Goal: Information Seeking & Learning: Check status

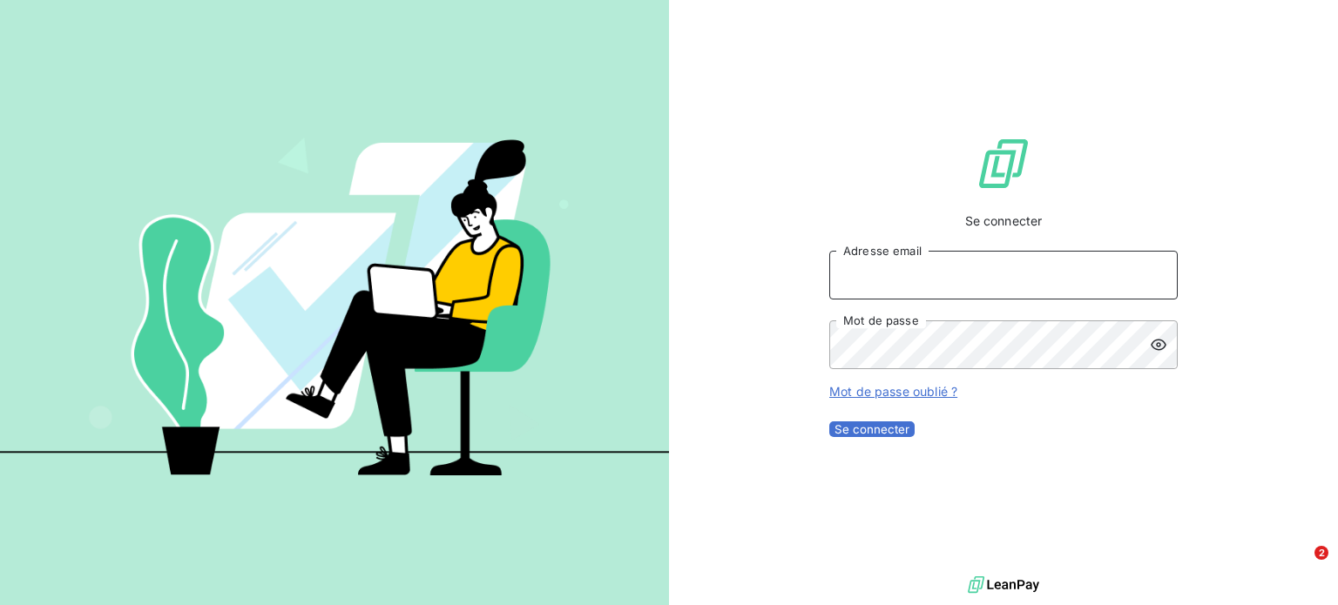
click at [1009, 274] on input "Adresse email" at bounding box center [1003, 275] width 348 height 49
type input "comptable@origami-marketplace.com"
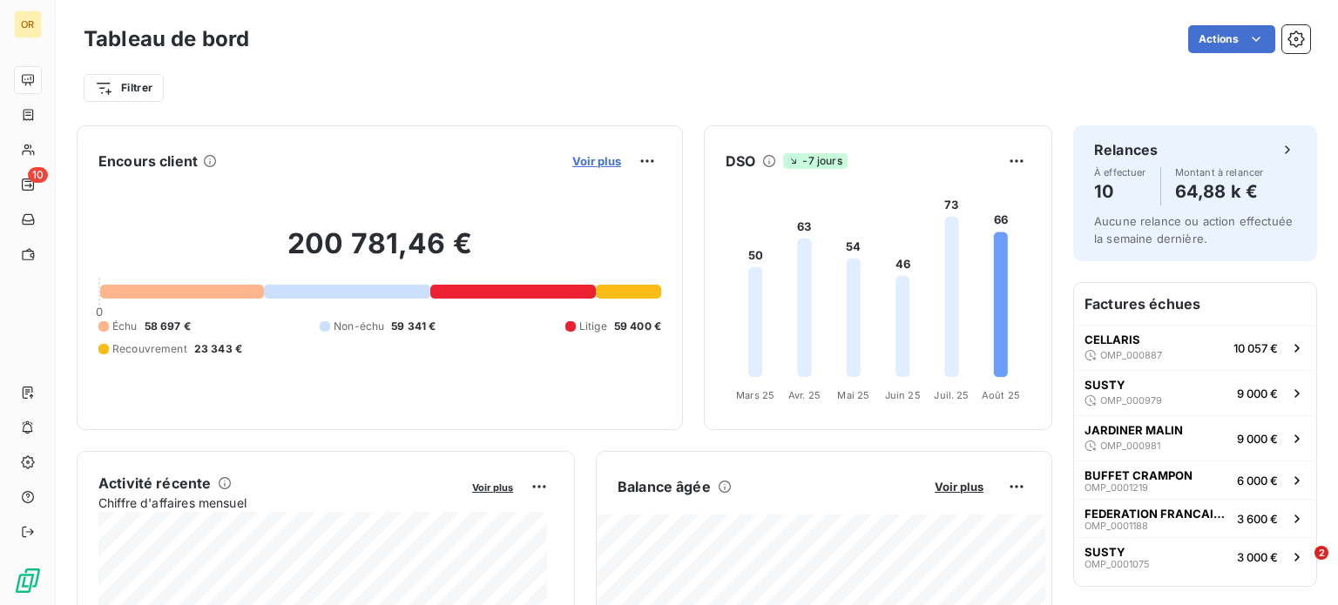
click at [585, 162] on span "Voir plus" at bounding box center [596, 161] width 49 height 14
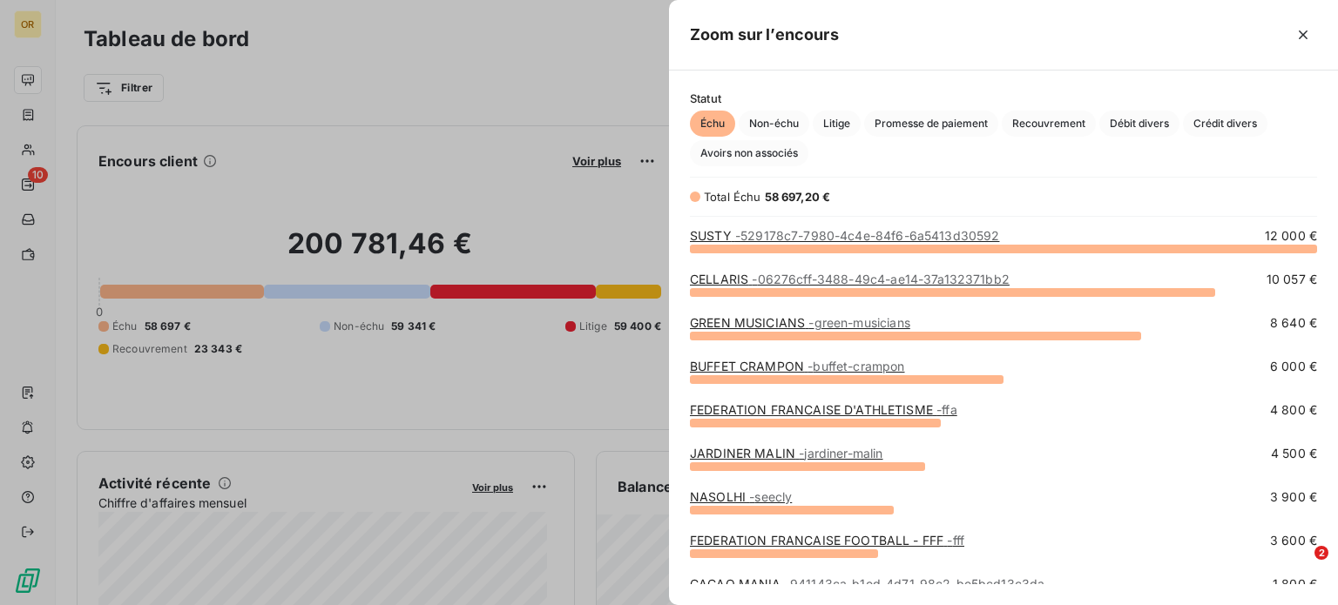
click at [811, 231] on span "- 529178c7-7980-4c4e-84f6-6a5413d30592" at bounding box center [867, 235] width 265 height 15
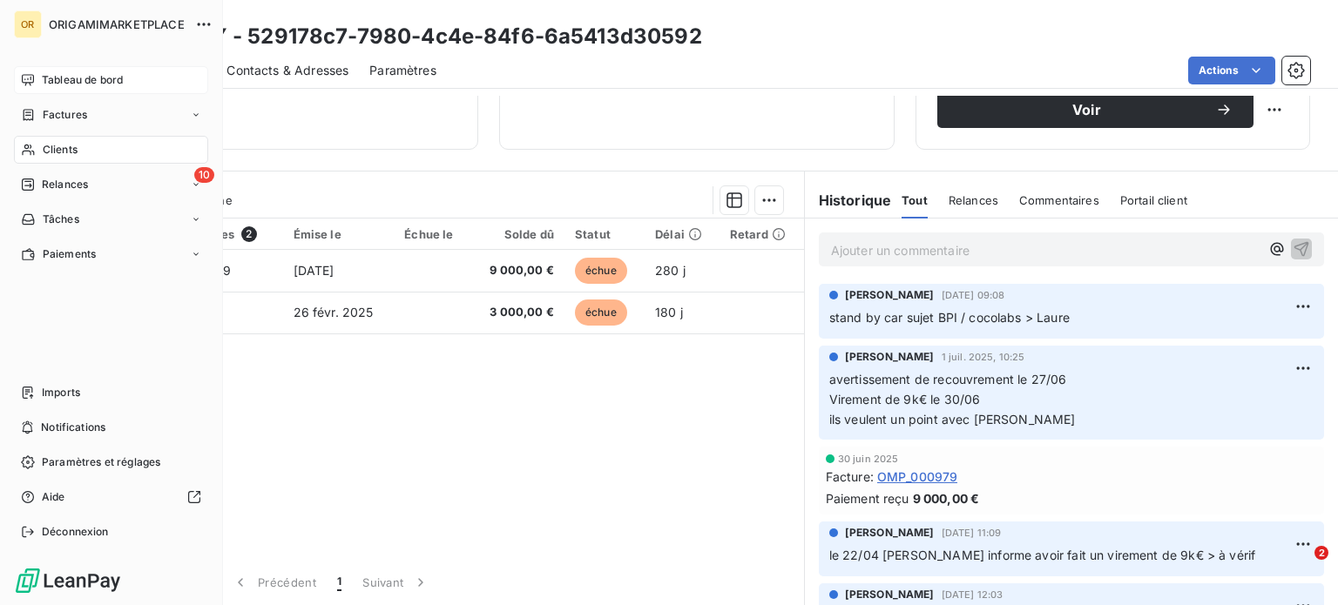
click at [59, 83] on span "Tableau de bord" at bounding box center [82, 80] width 81 height 16
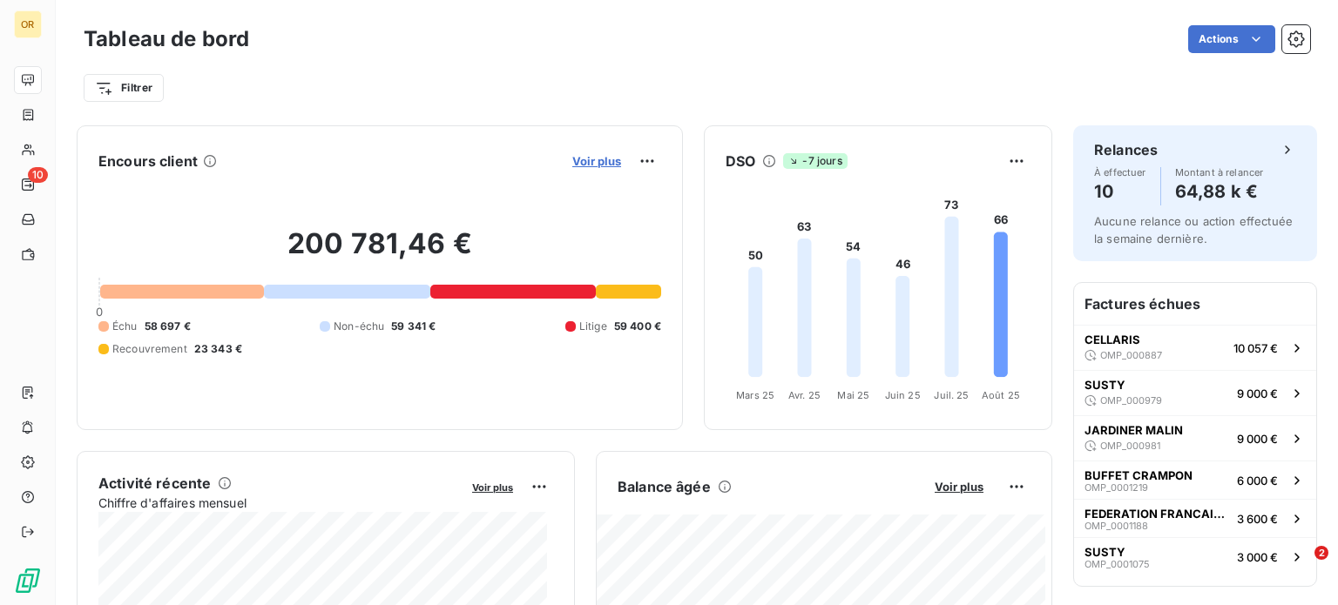
click at [583, 159] on span "Voir plus" at bounding box center [596, 161] width 49 height 14
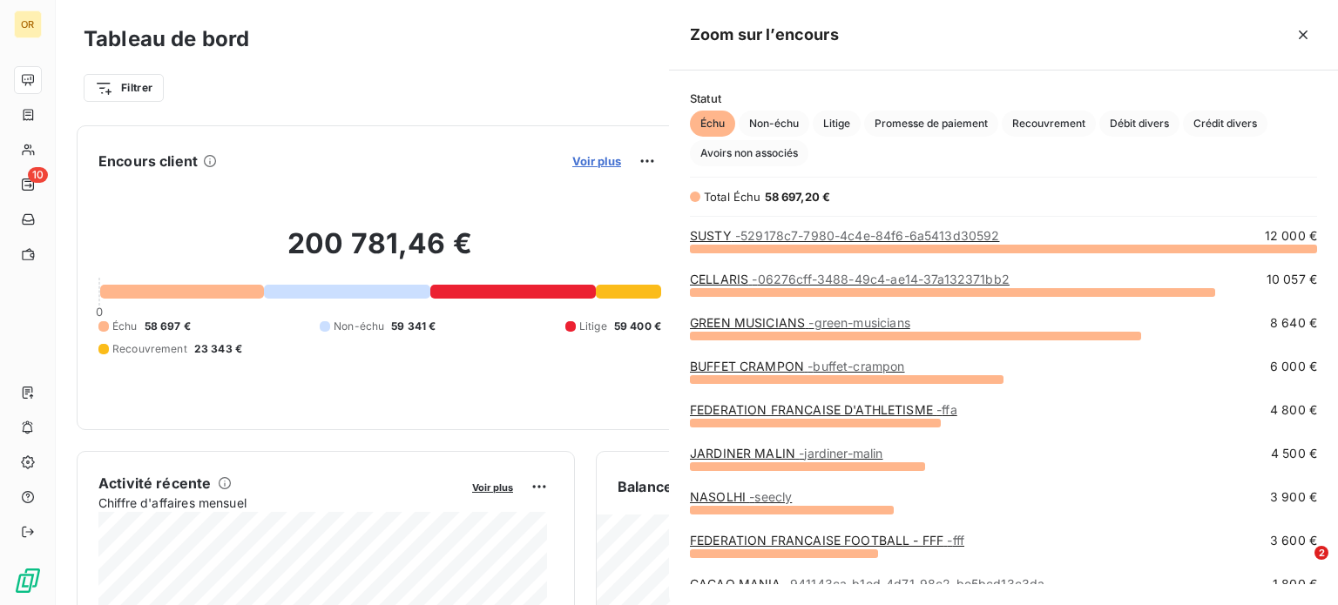
scroll to position [592, 655]
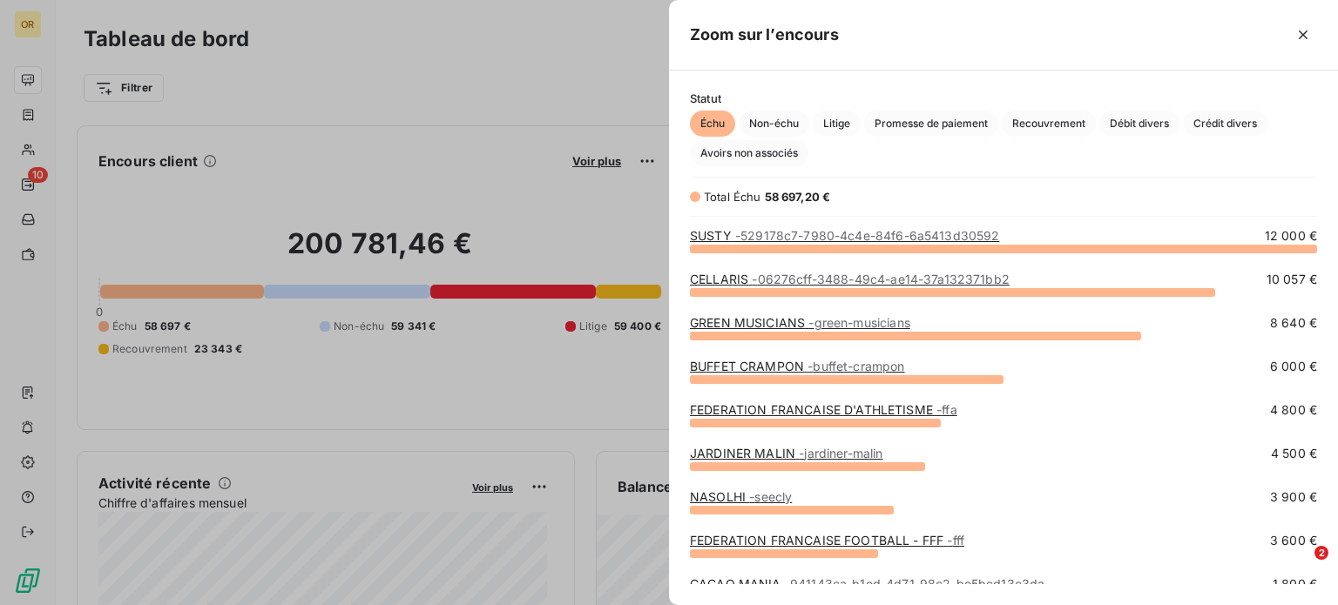
click at [756, 281] on span "- 06276cff-3488-49c4-ae14-37a132371bb2" at bounding box center [880, 279] width 258 height 15
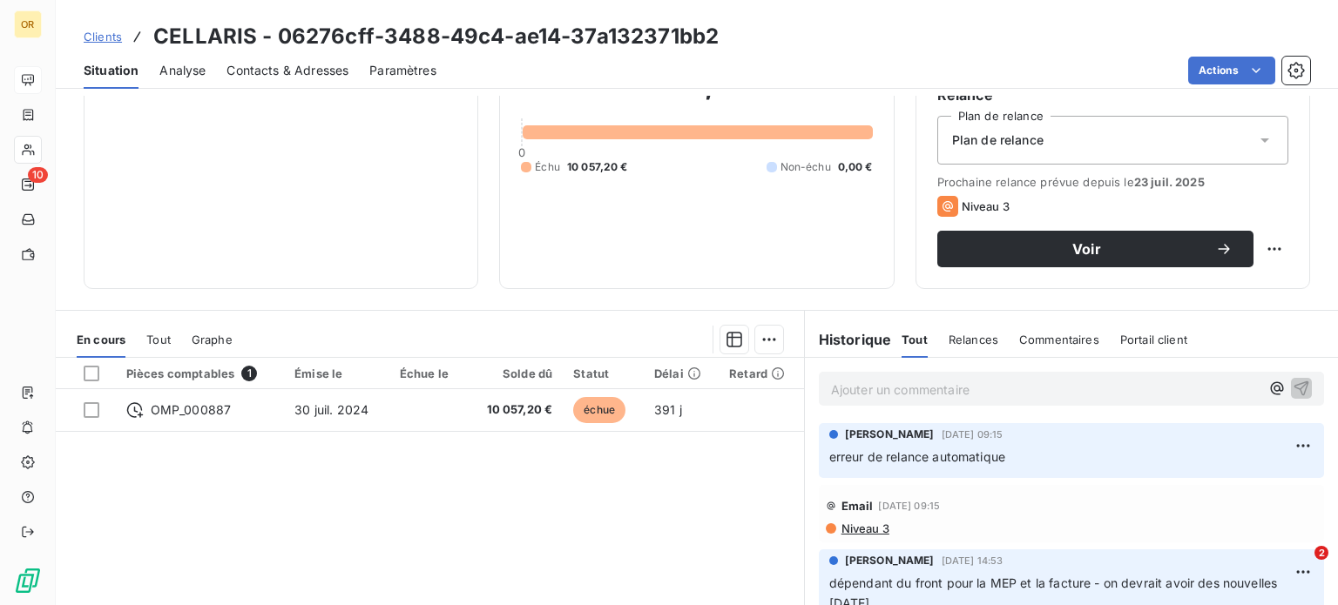
scroll to position [261, 0]
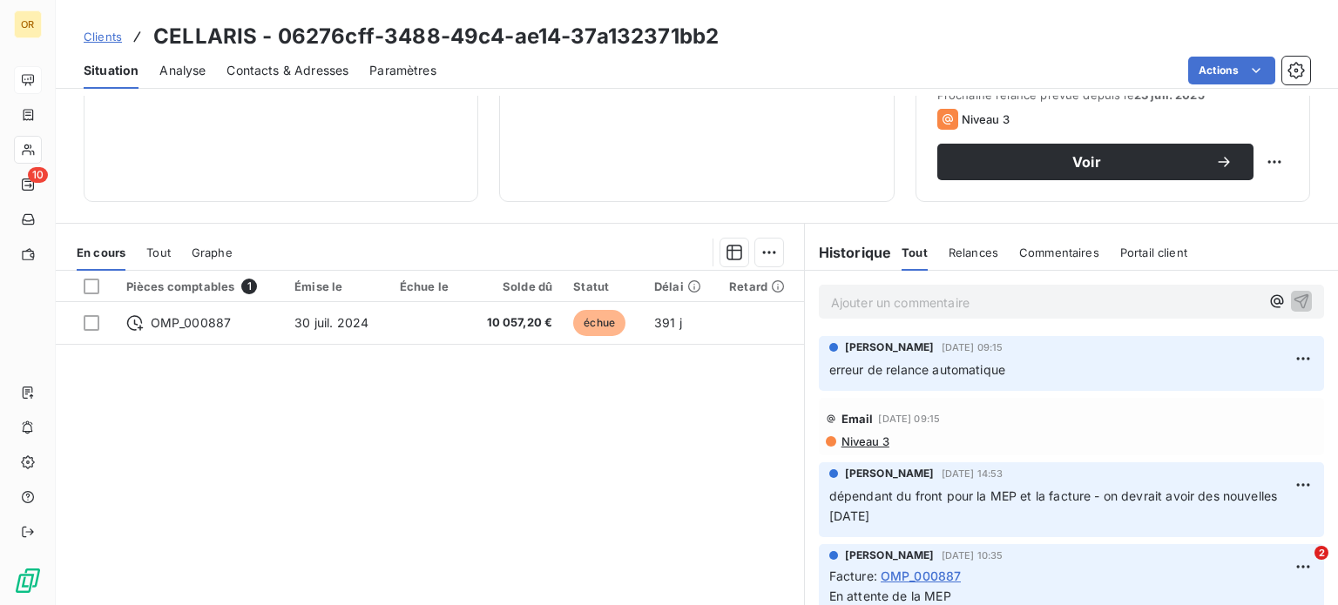
click at [980, 287] on div "Ajouter un commentaire ﻿" at bounding box center [1071, 302] width 505 height 34
click at [962, 295] on p "Ajouter un commentaire ﻿" at bounding box center [1045, 303] width 428 height 22
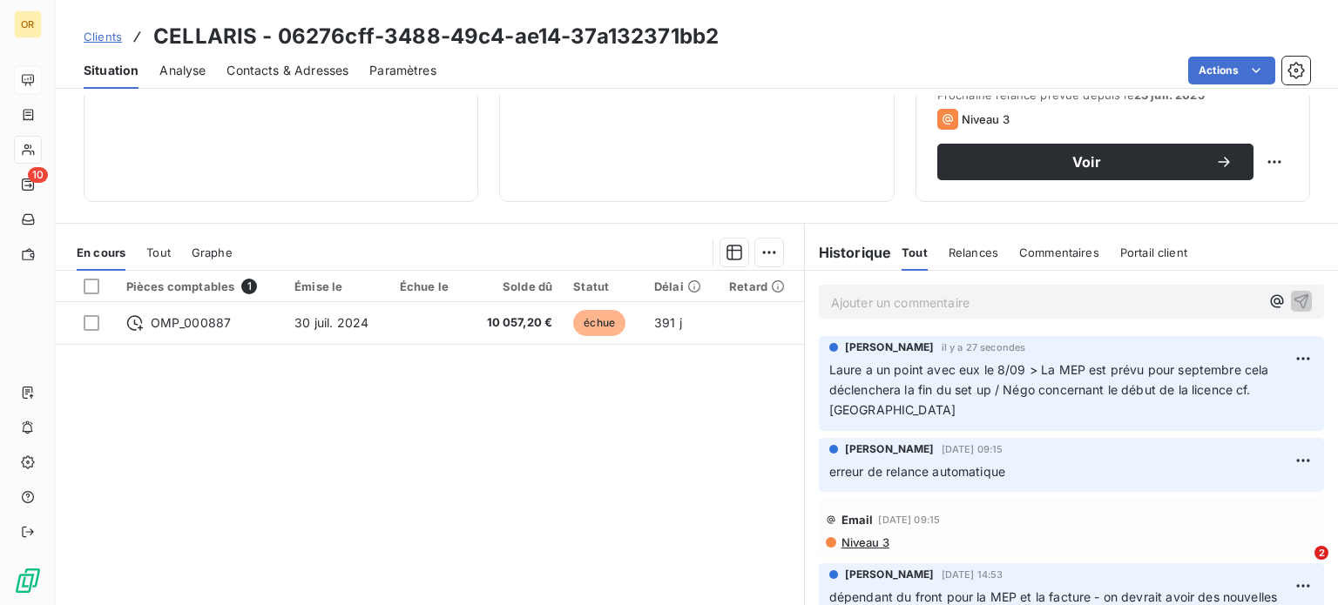
scroll to position [313, 0]
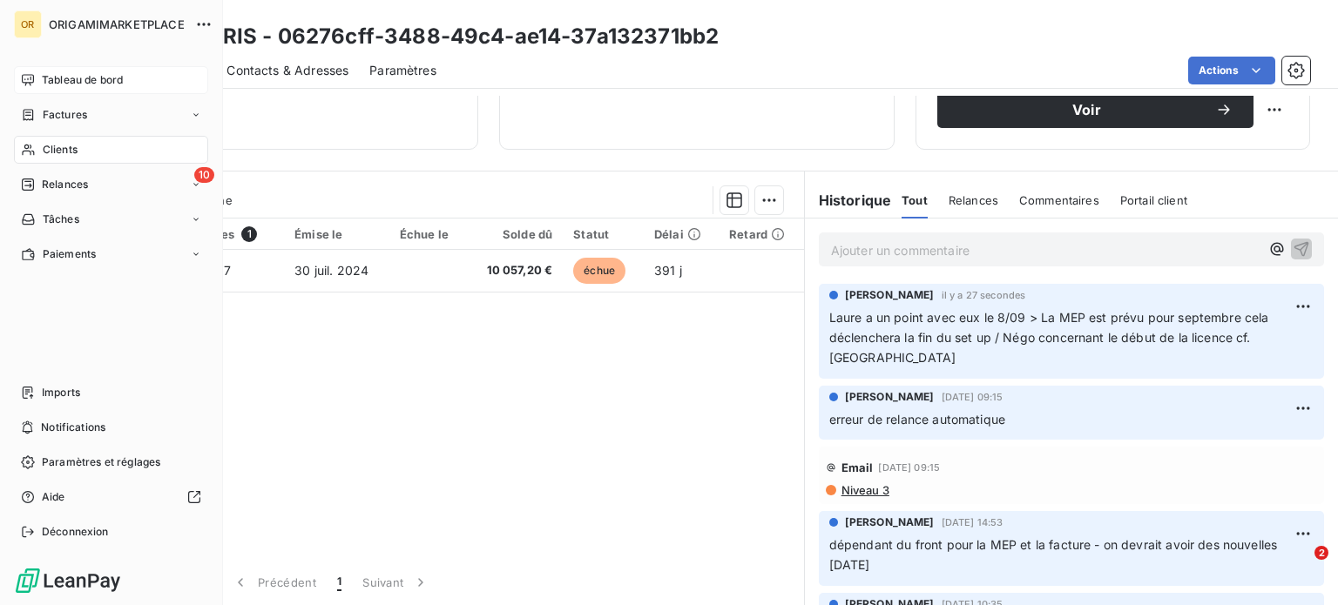
click at [118, 75] on span "Tableau de bord" at bounding box center [82, 80] width 81 height 16
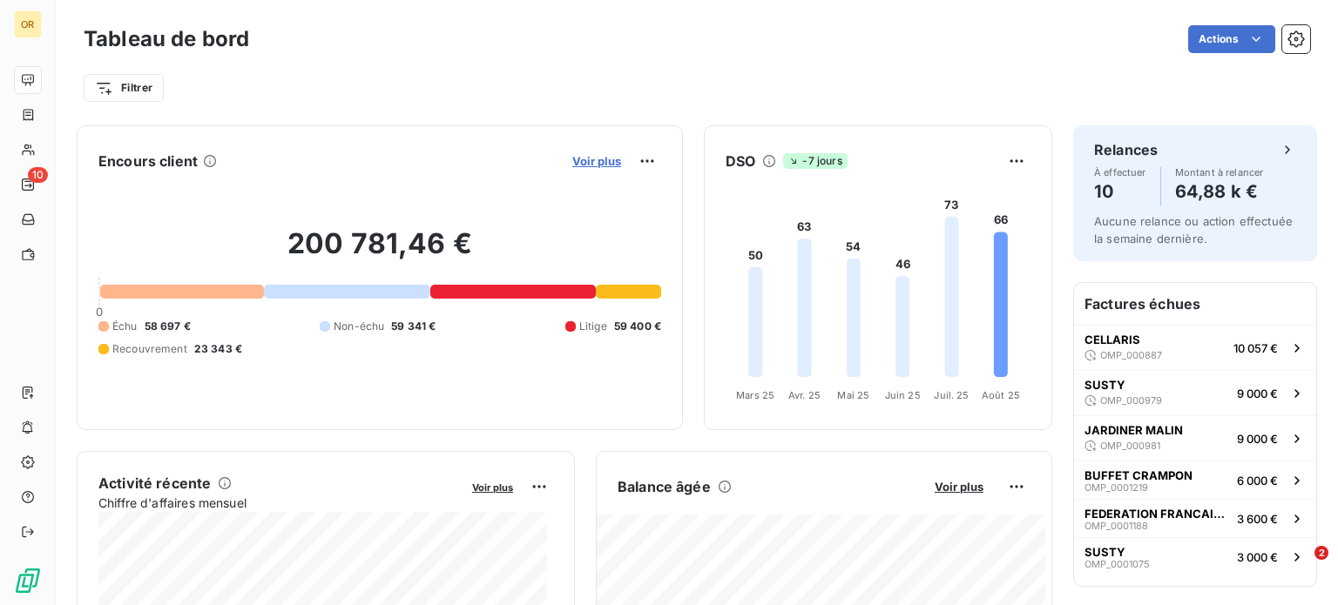
click at [572, 161] on span "Voir plus" at bounding box center [596, 161] width 49 height 14
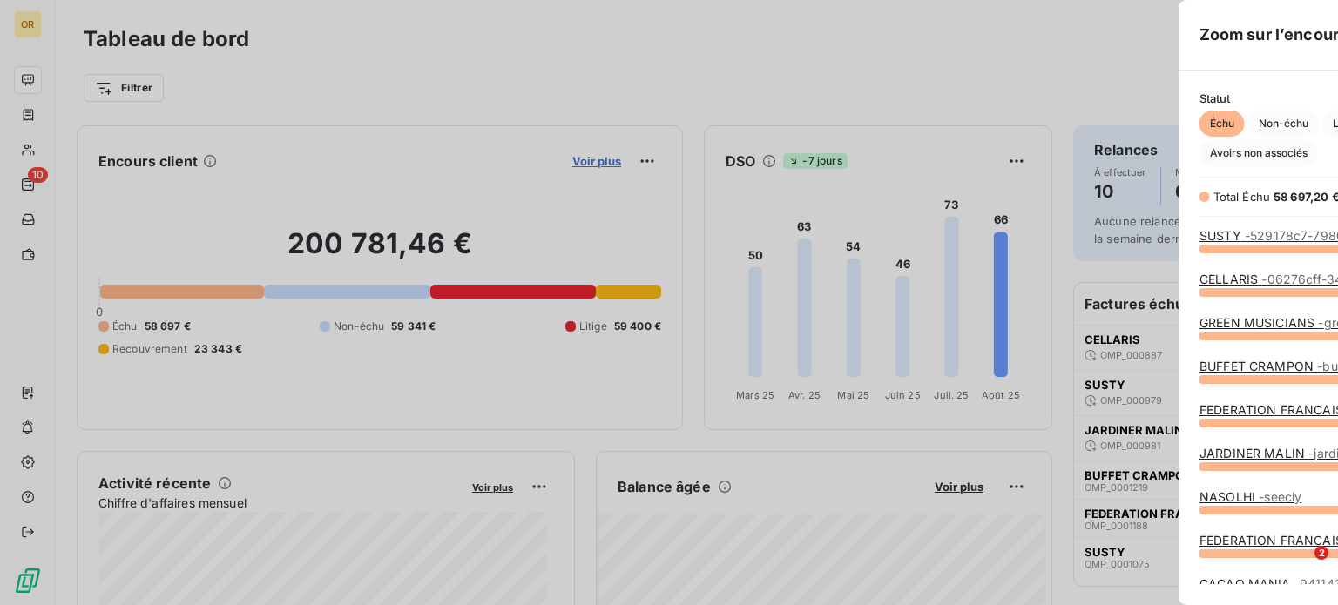
scroll to position [592, 655]
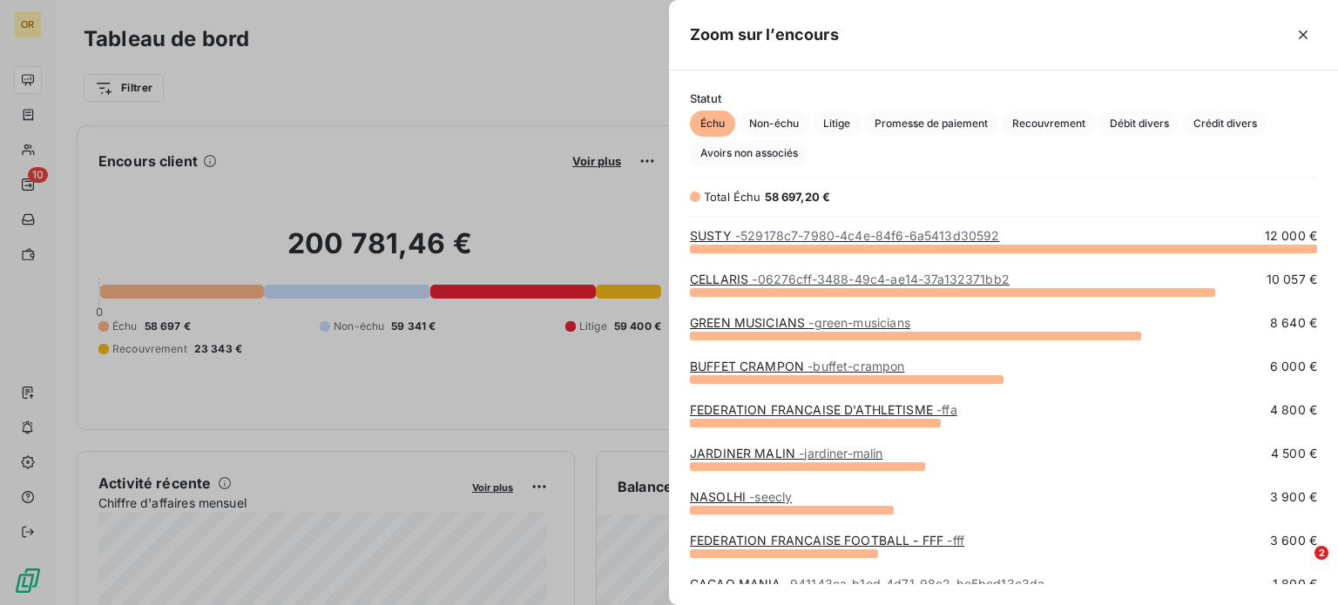
click at [817, 330] on span "- green-musicians" at bounding box center [858, 322] width 101 height 15
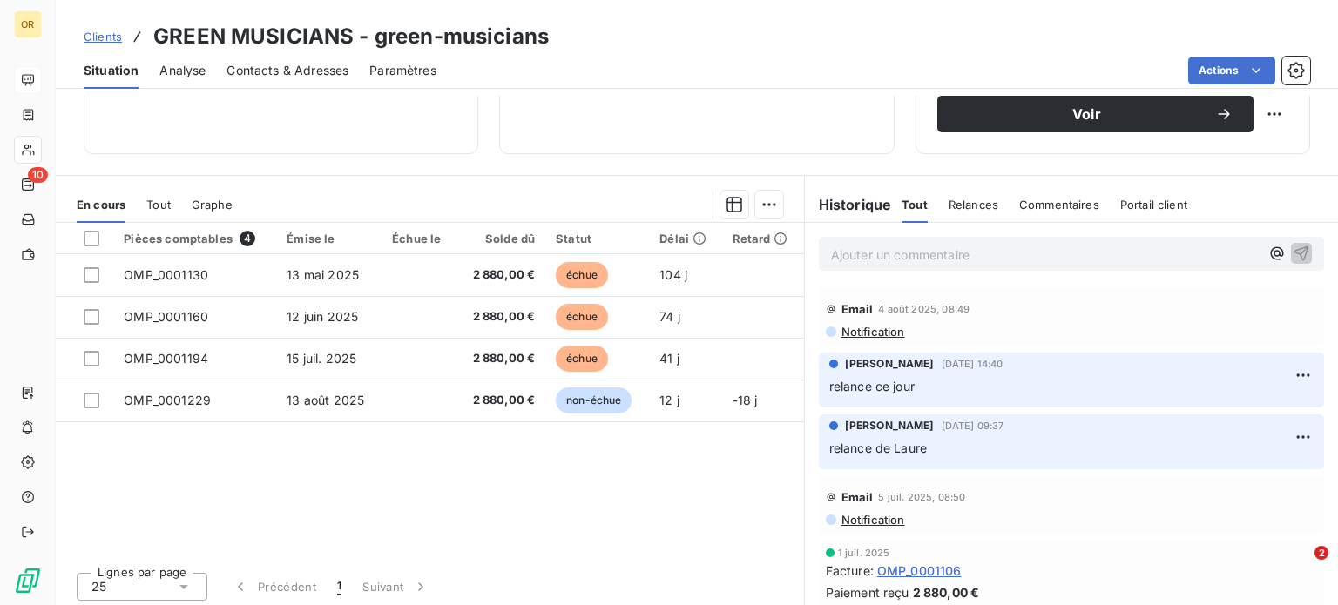
scroll to position [310, 0]
click at [905, 570] on span "OMP_0001106" at bounding box center [919, 570] width 84 height 18
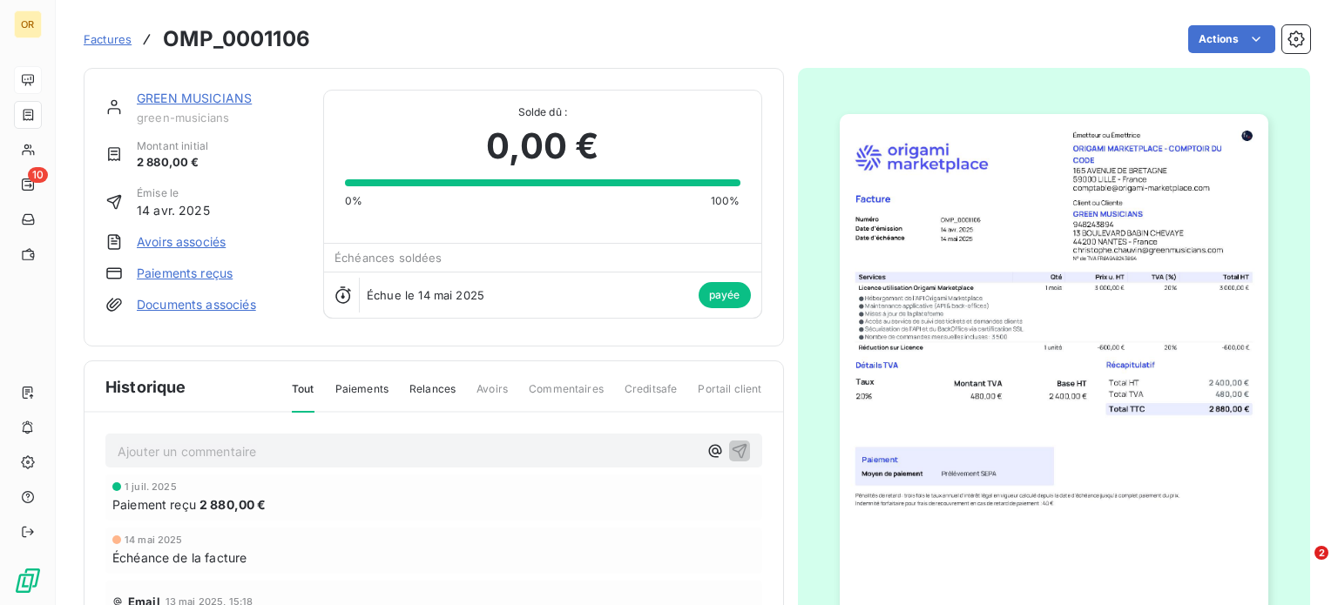
click at [195, 98] on link "GREEN MUSICIANS" at bounding box center [194, 98] width 115 height 15
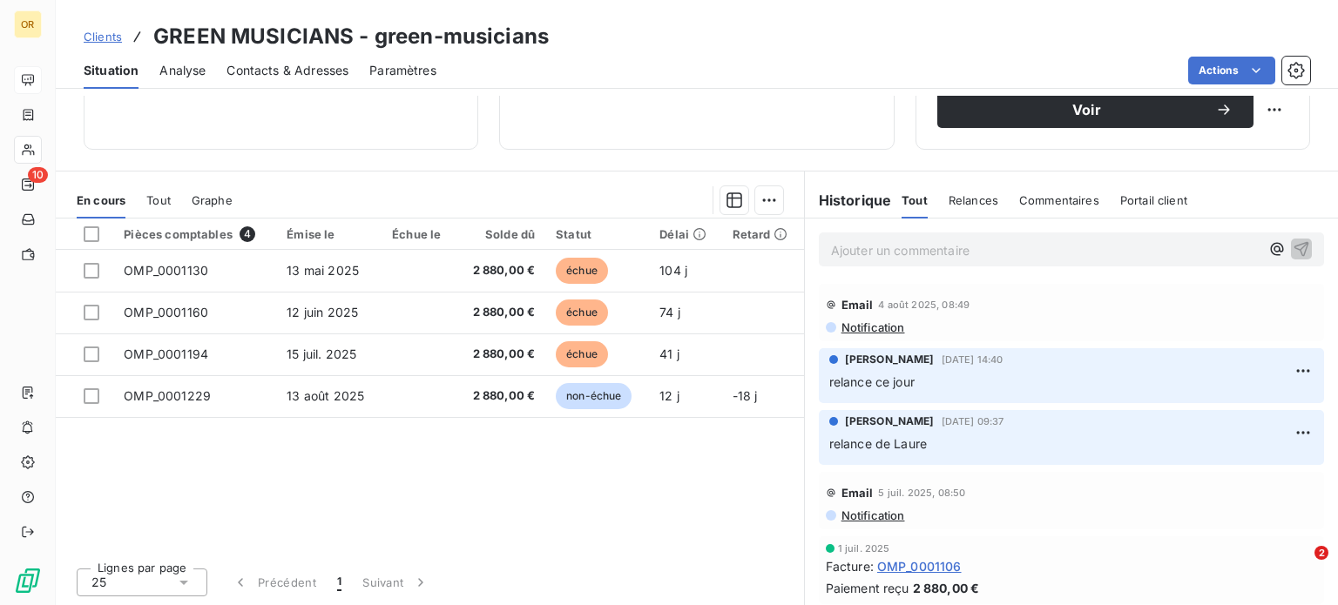
scroll to position [313, 0]
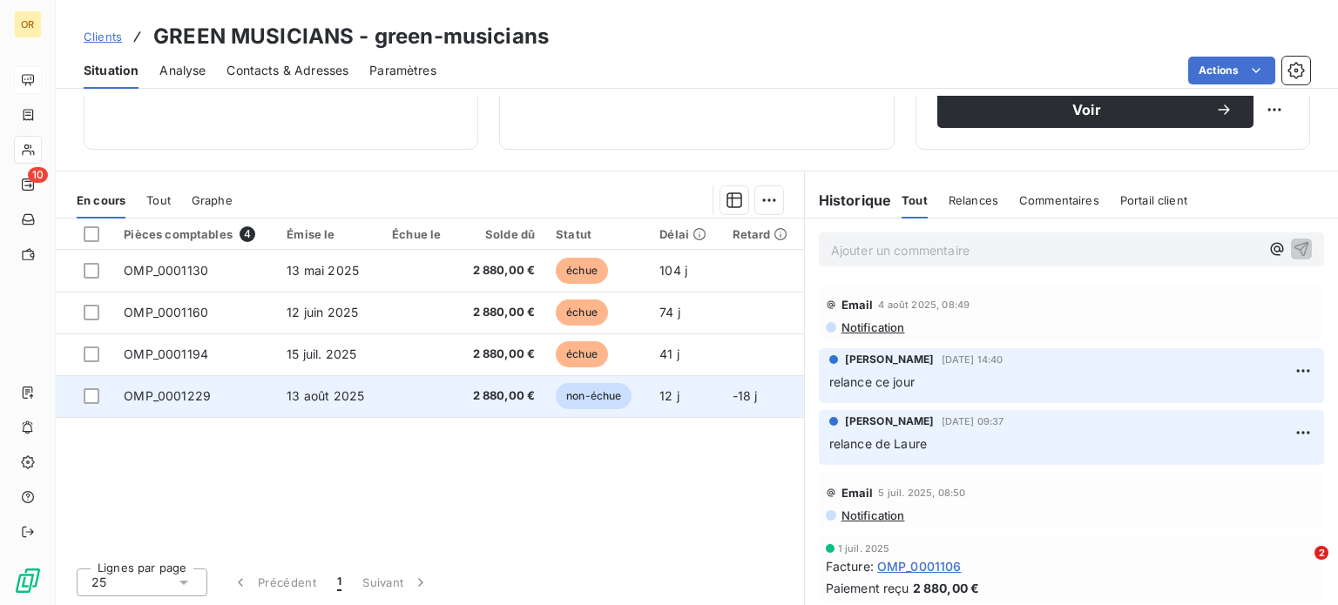
click at [438, 386] on td at bounding box center [418, 396] width 75 height 42
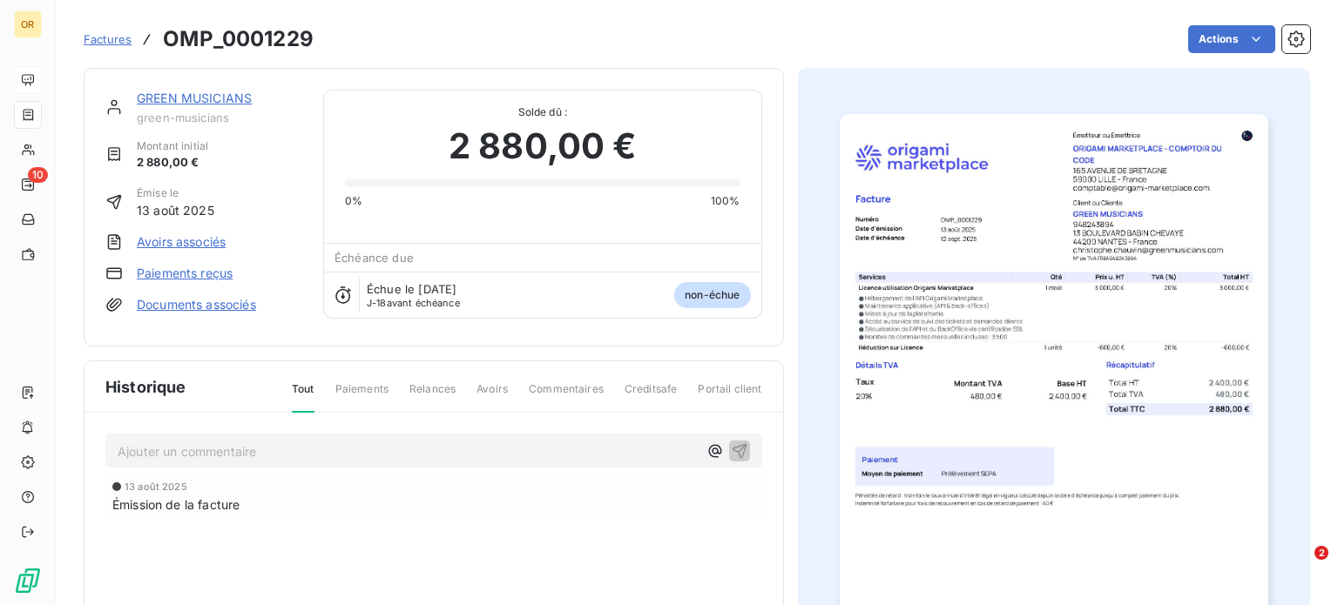
click at [198, 103] on link "GREEN MUSICIANS" at bounding box center [194, 98] width 115 height 15
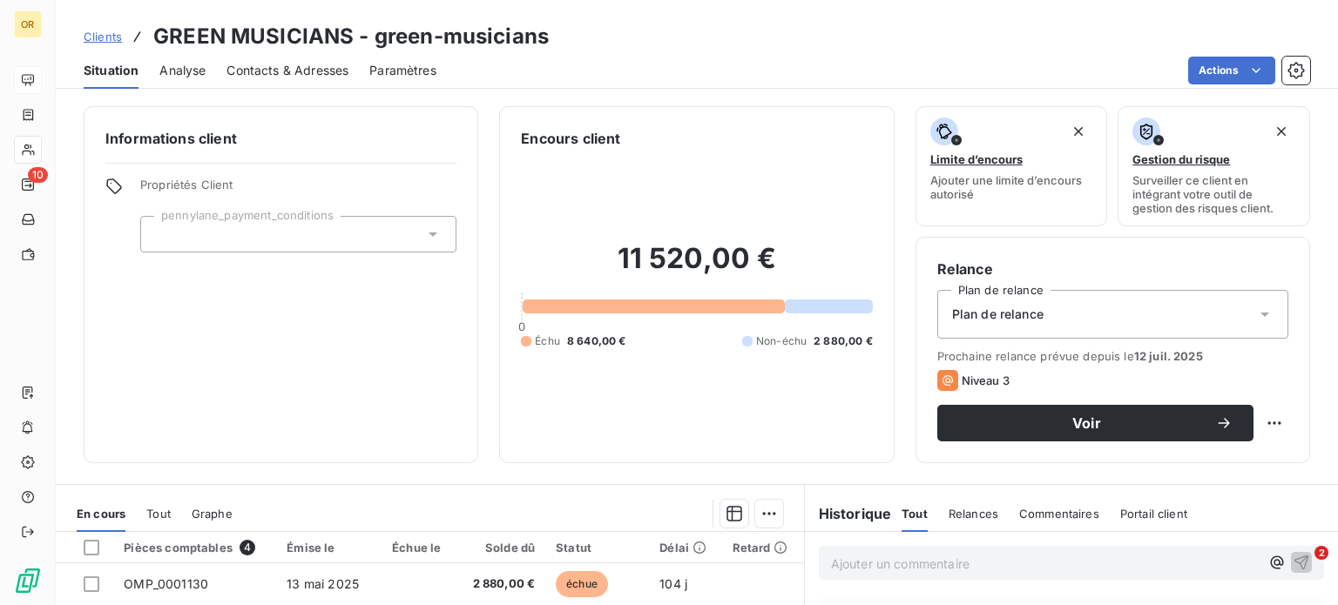
scroll to position [313, 0]
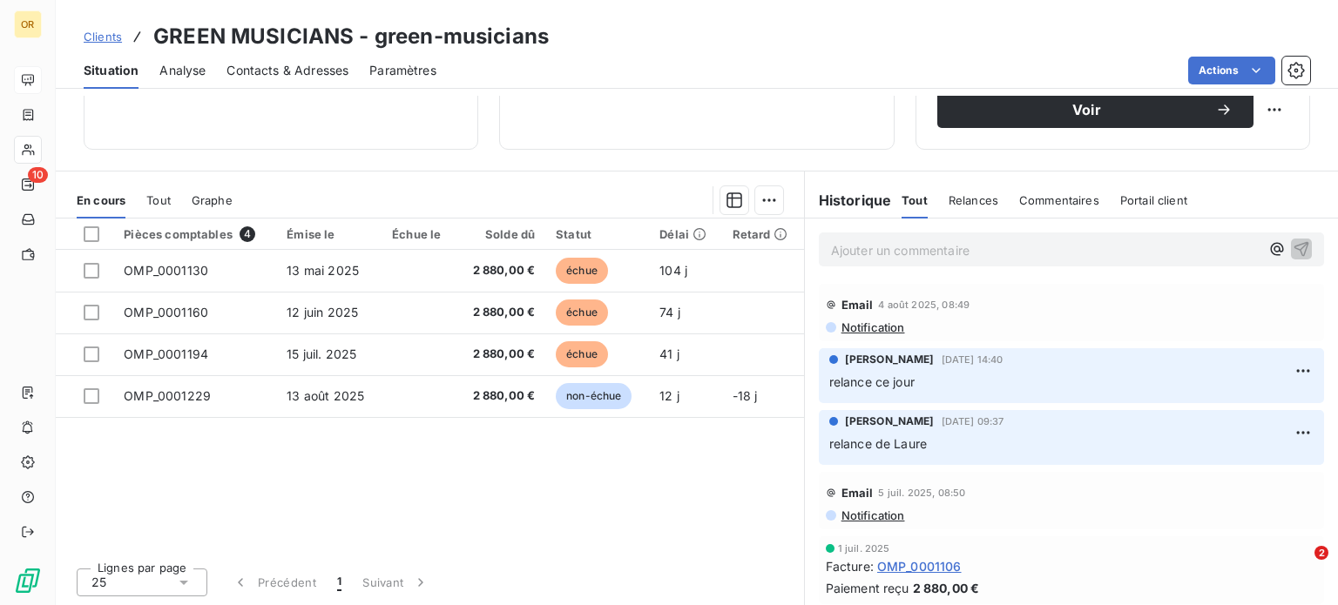
click at [886, 243] on p "Ajouter un commentaire ﻿" at bounding box center [1045, 250] width 428 height 22
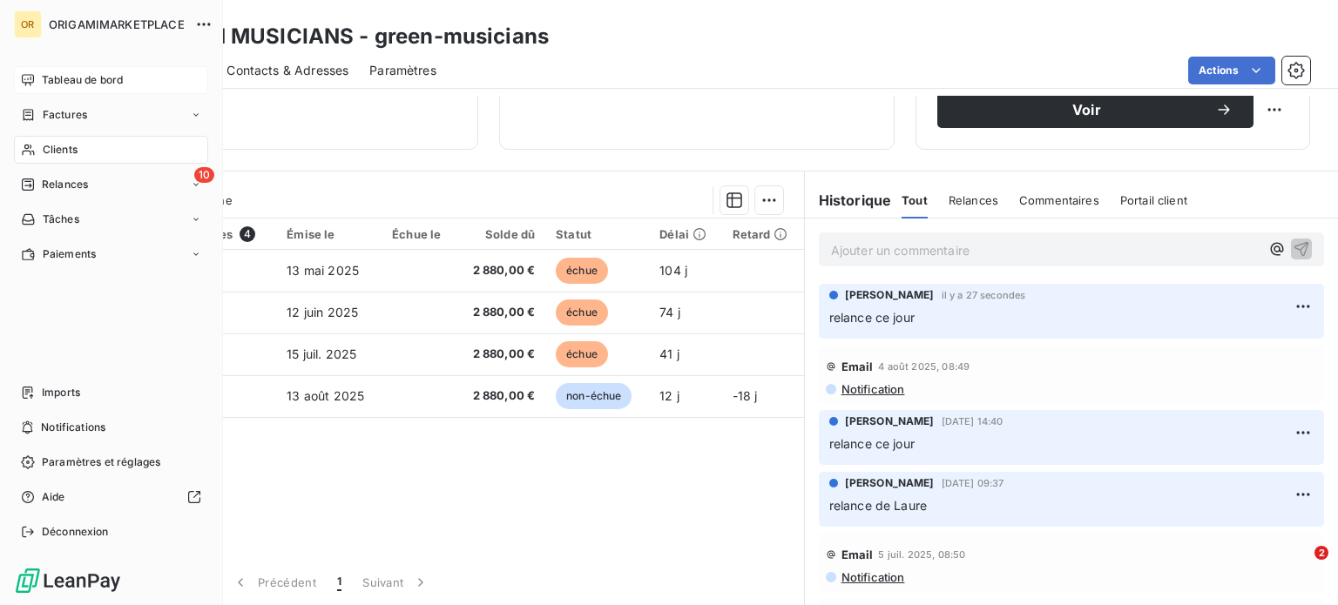
click at [35, 72] on div "Tableau de bord" at bounding box center [111, 80] width 194 height 28
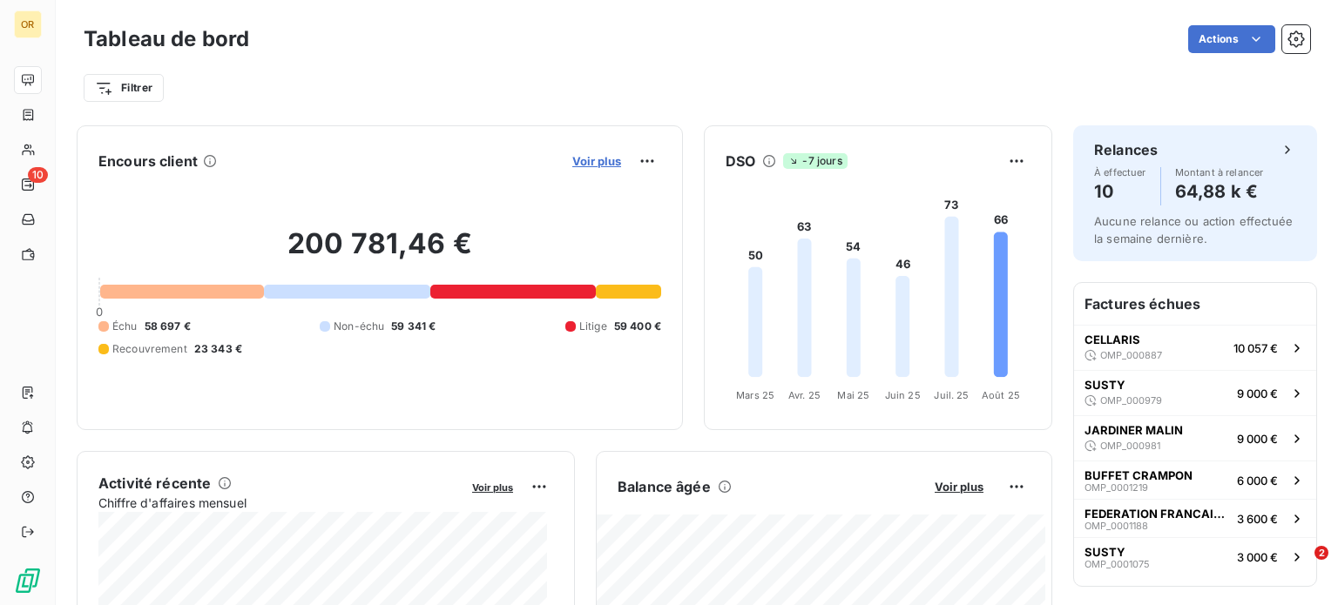
click at [580, 166] on span "Voir plus" at bounding box center [596, 161] width 49 height 14
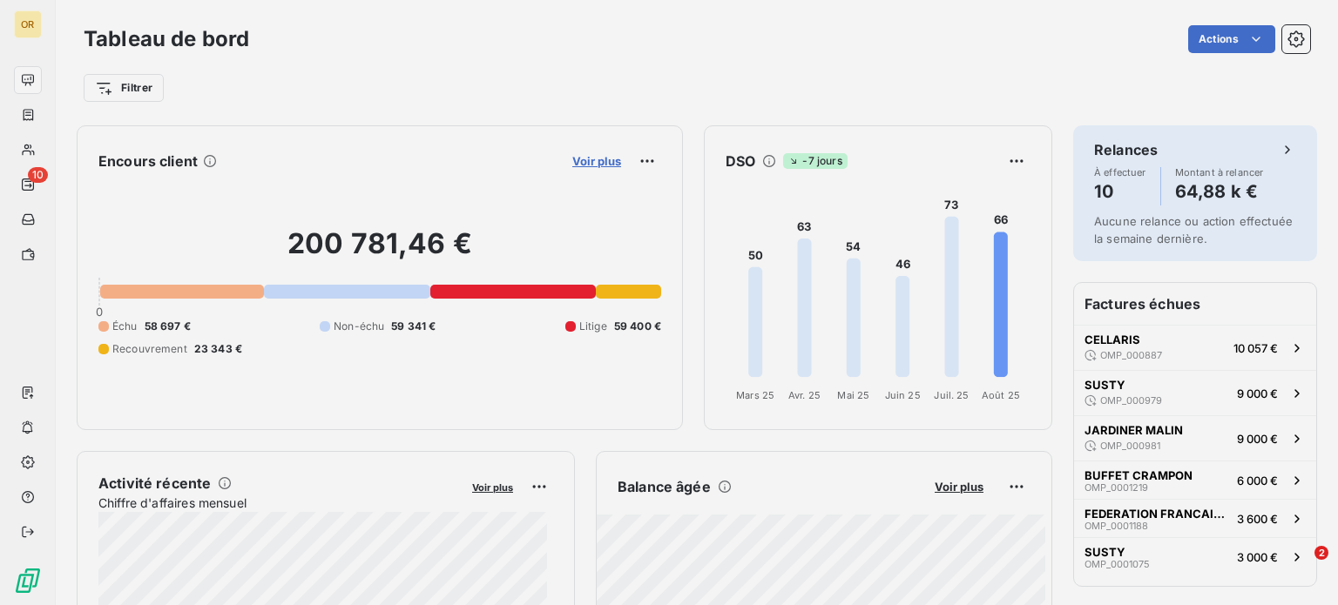
scroll to position [14, 14]
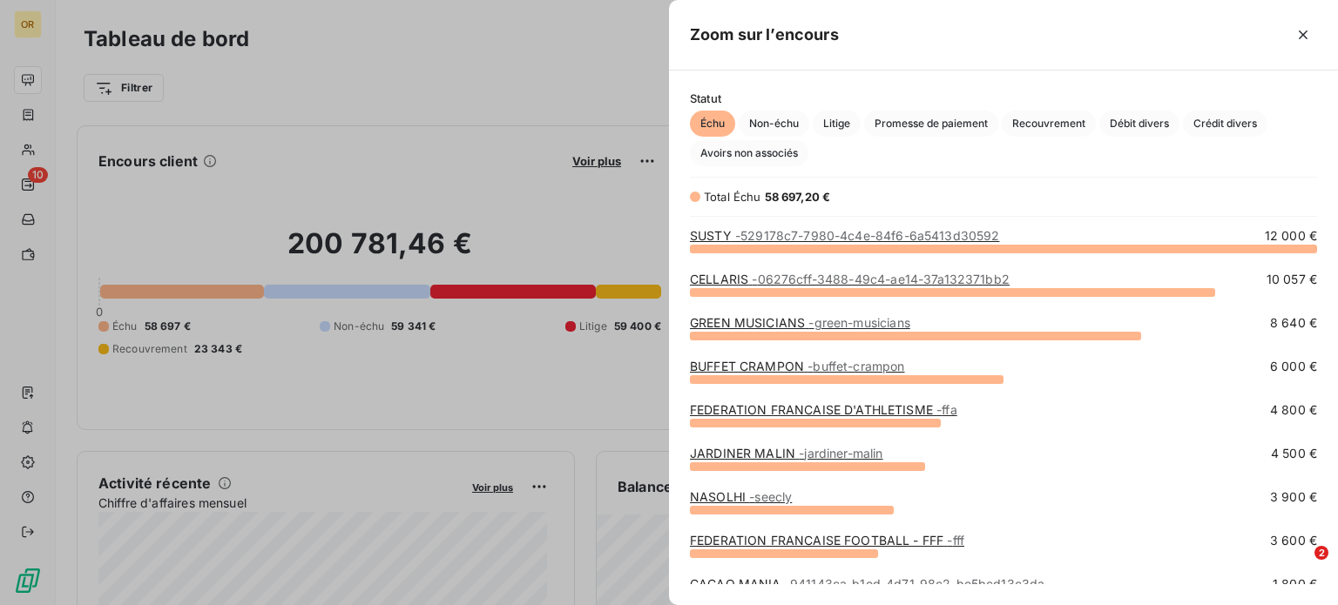
click at [841, 367] on span "- buffet-crampon" at bounding box center [855, 366] width 97 height 15
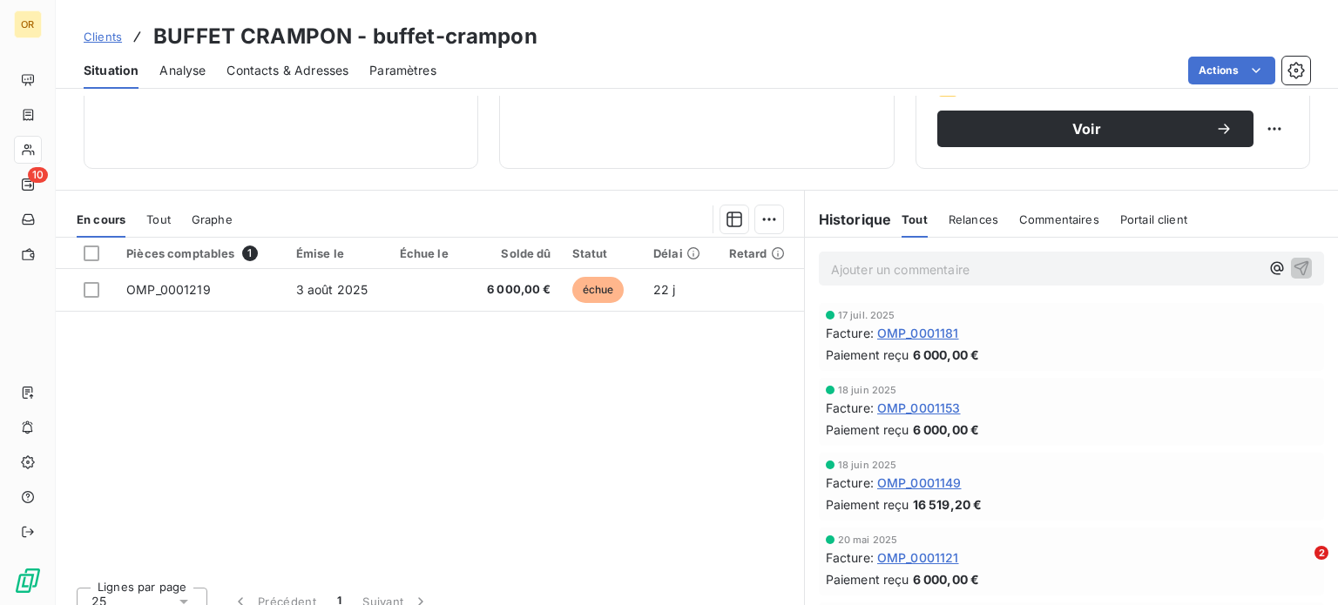
scroll to position [313, 0]
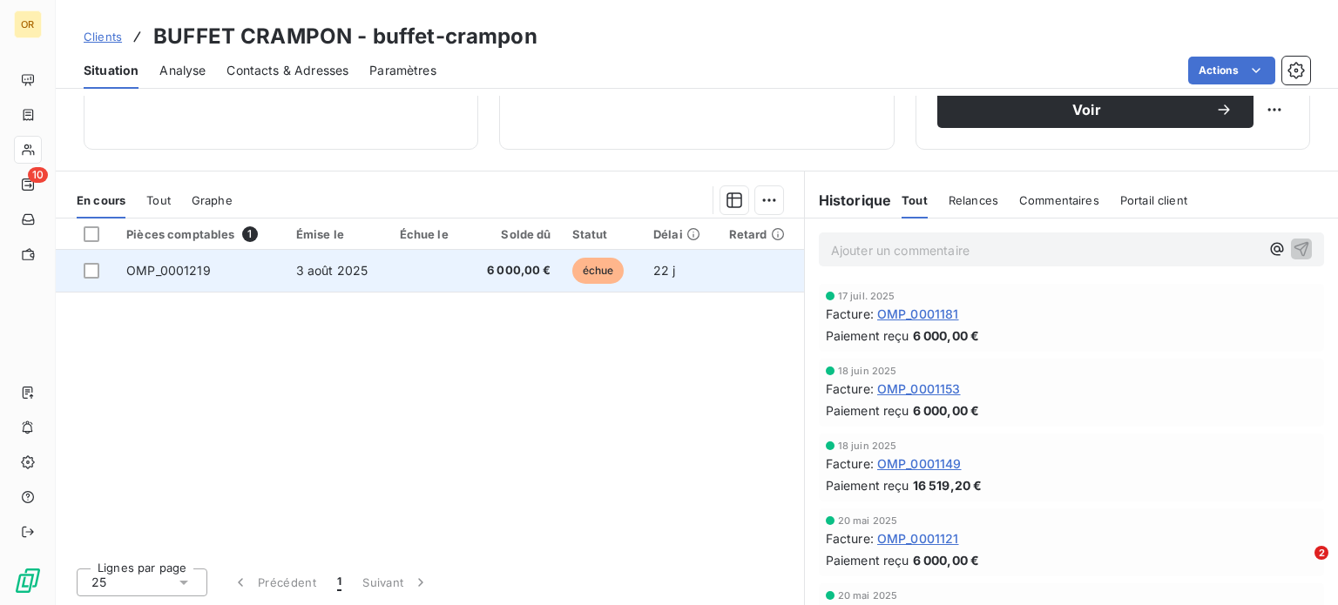
click at [311, 271] on span "3 août 2025" at bounding box center [332, 270] width 72 height 15
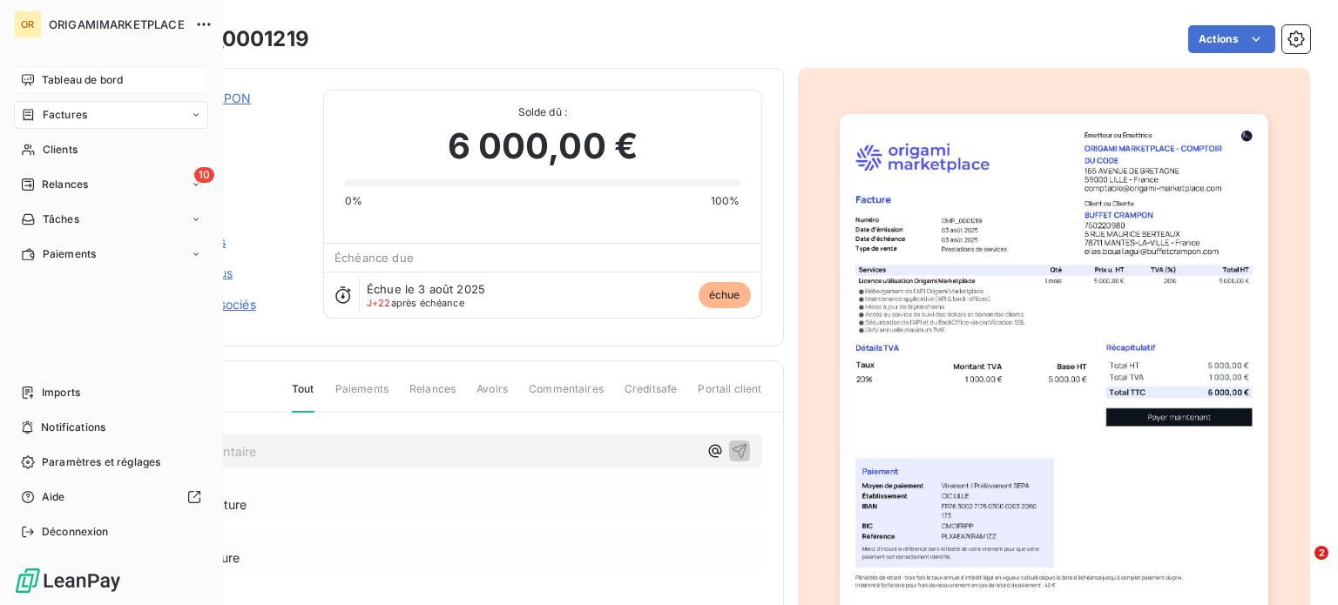
click at [43, 86] on span "Tableau de bord" at bounding box center [82, 80] width 81 height 16
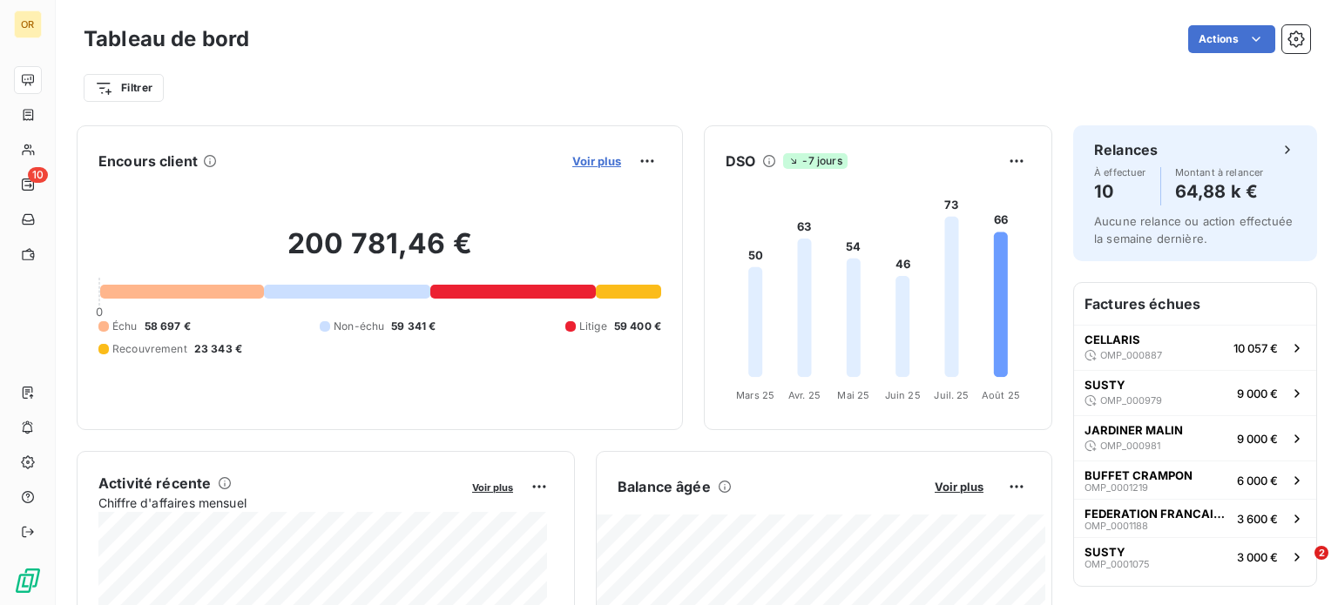
click at [572, 165] on span "Voir plus" at bounding box center [596, 161] width 49 height 14
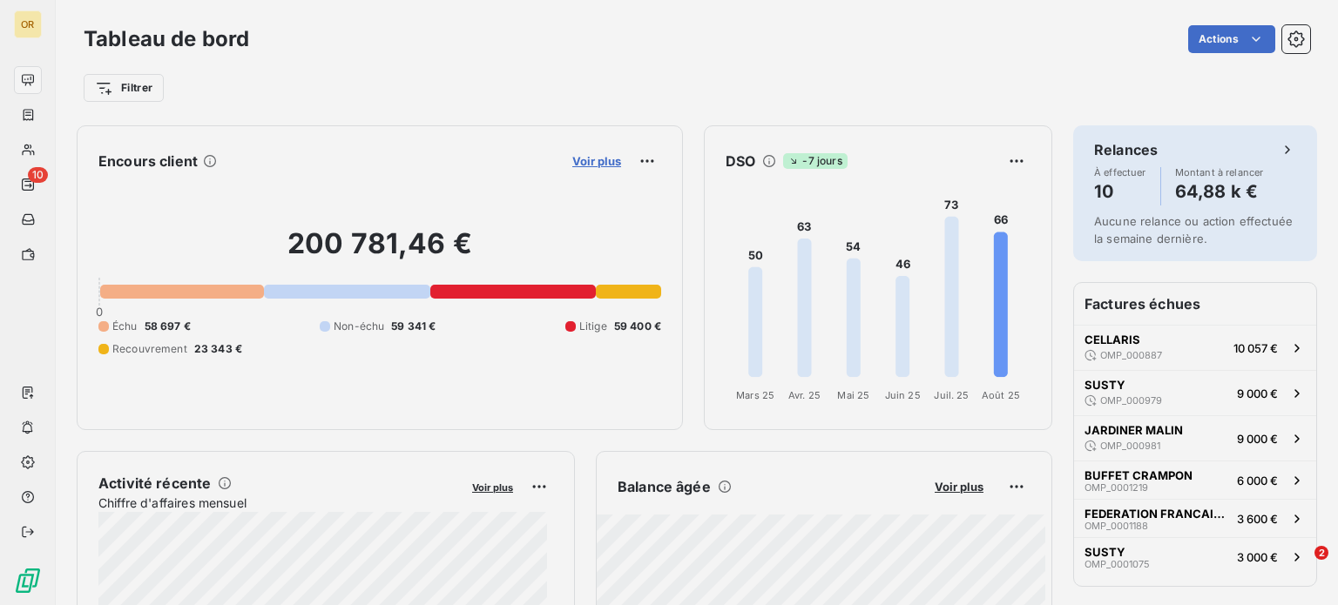
scroll to position [14, 14]
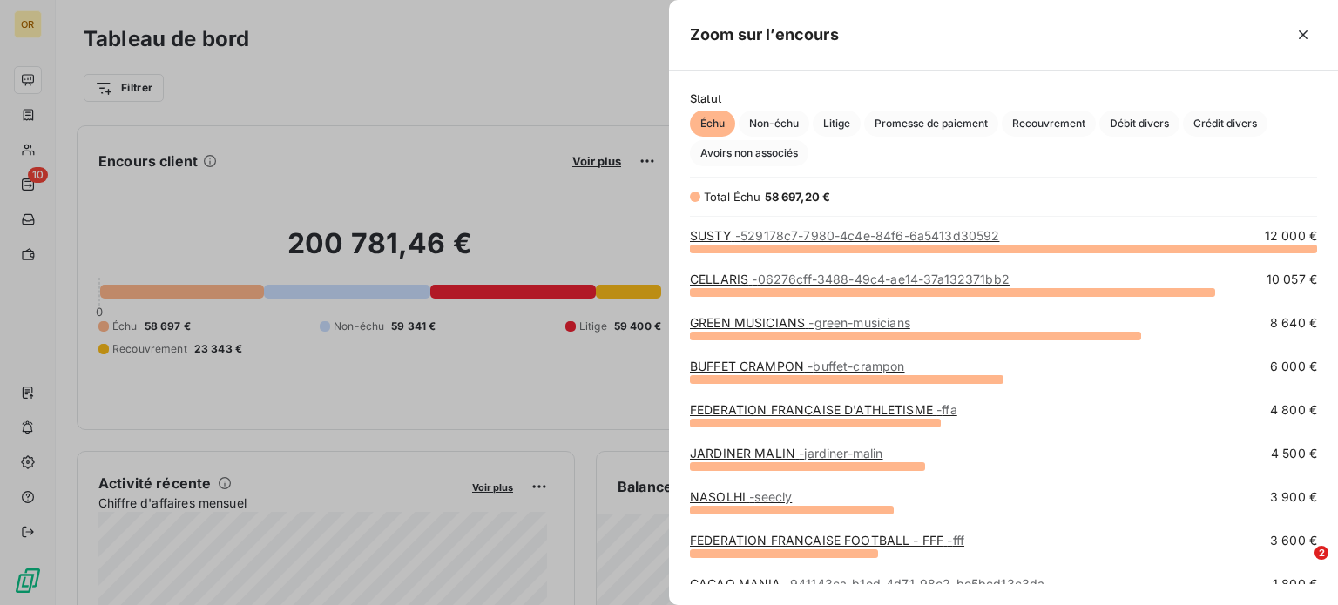
click at [871, 407] on link "FEDERATION FRANCAISE D'ATHLETISME - ffa" at bounding box center [823, 409] width 267 height 15
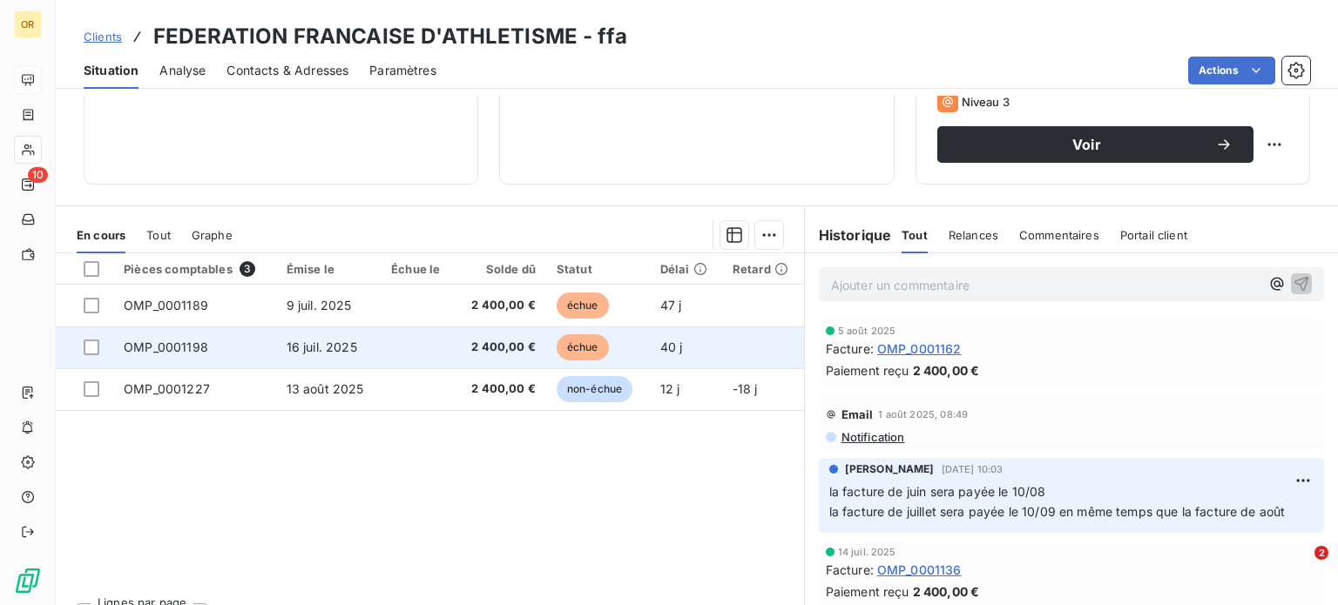
scroll to position [279, 0]
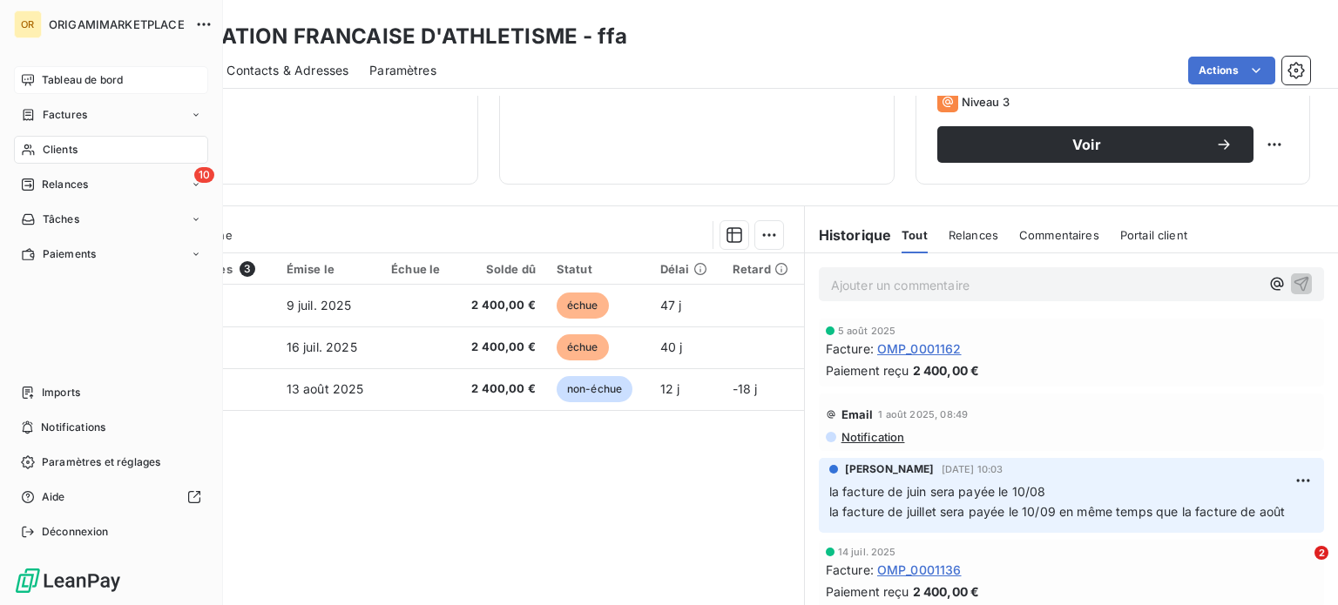
click at [29, 89] on div "Tableau de bord" at bounding box center [111, 80] width 194 height 28
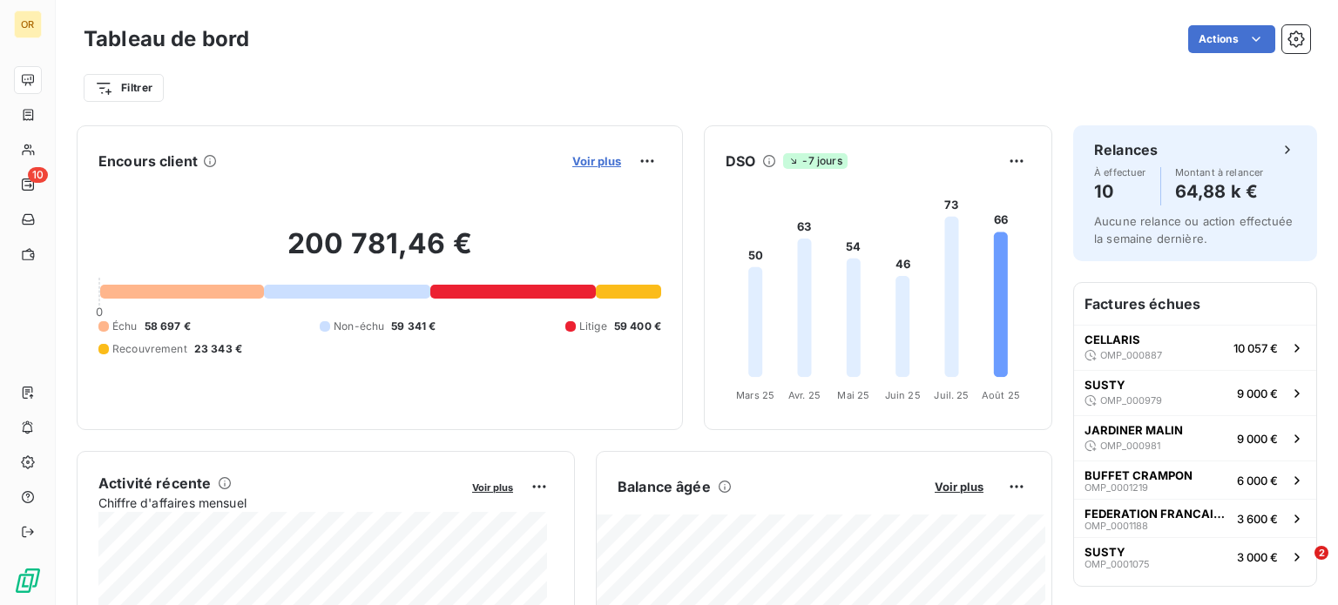
click at [577, 159] on span "Voir plus" at bounding box center [596, 161] width 49 height 14
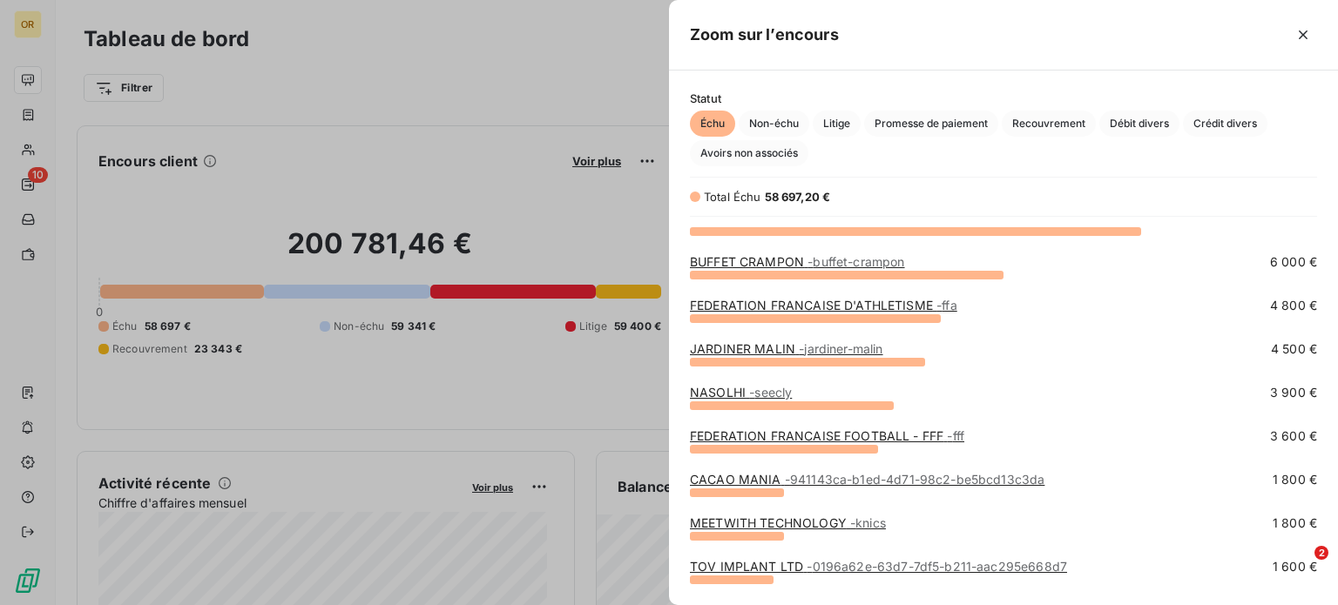
scroll to position [104, 0]
click at [824, 346] on span "- jardiner-malin" at bounding box center [841, 348] width 84 height 15
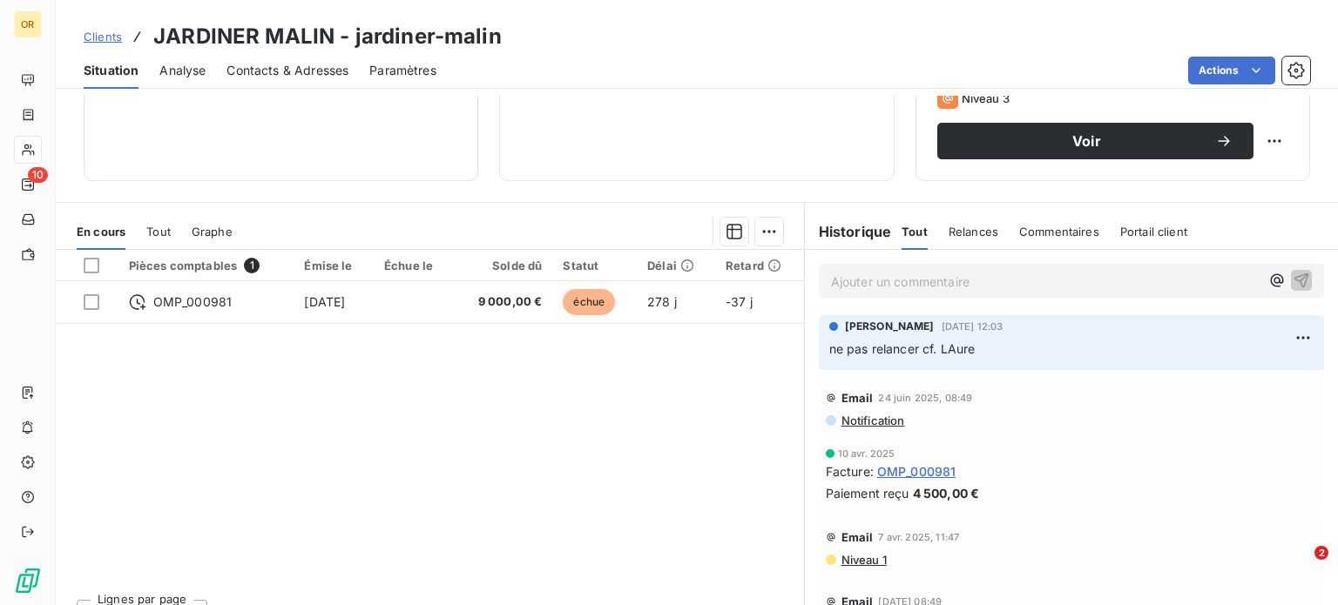
scroll to position [284, 0]
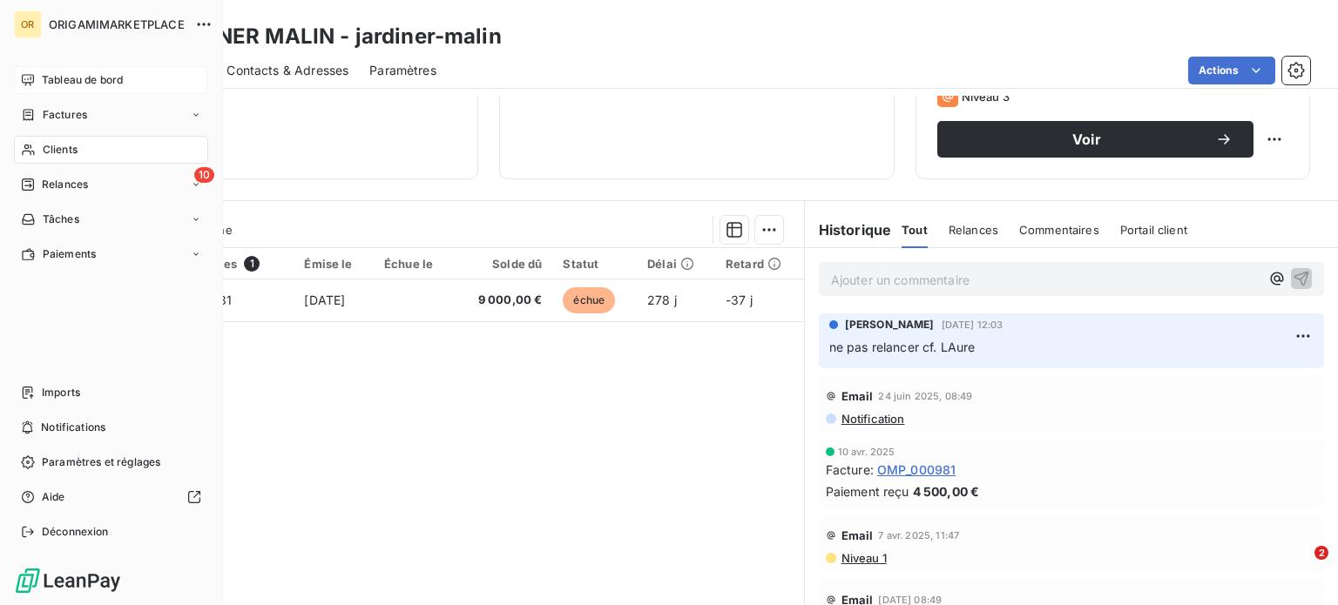
click at [42, 75] on span "Tableau de bord" at bounding box center [82, 80] width 81 height 16
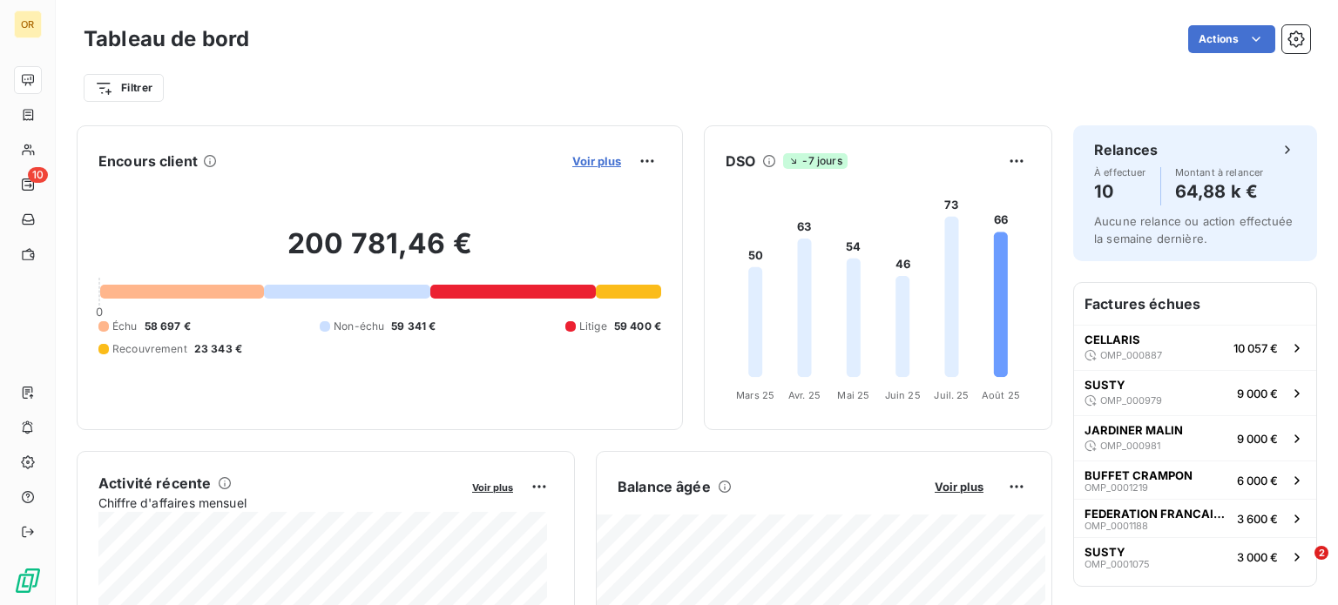
click at [577, 161] on span "Voir plus" at bounding box center [596, 161] width 49 height 14
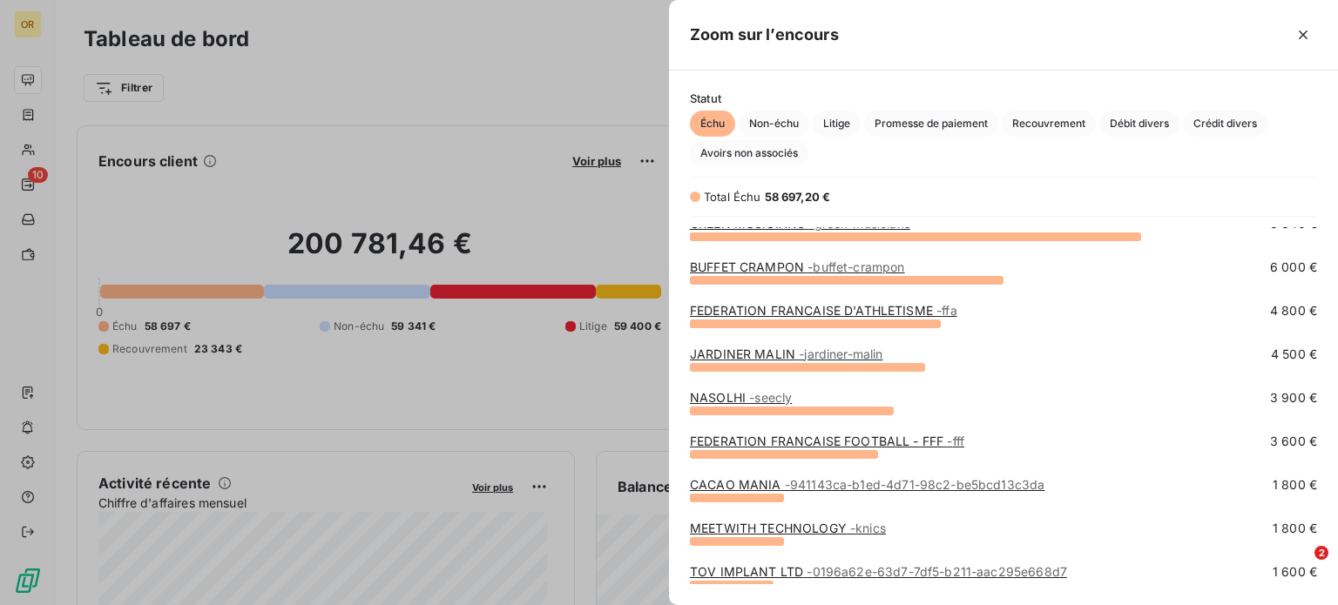
scroll to position [143, 0]
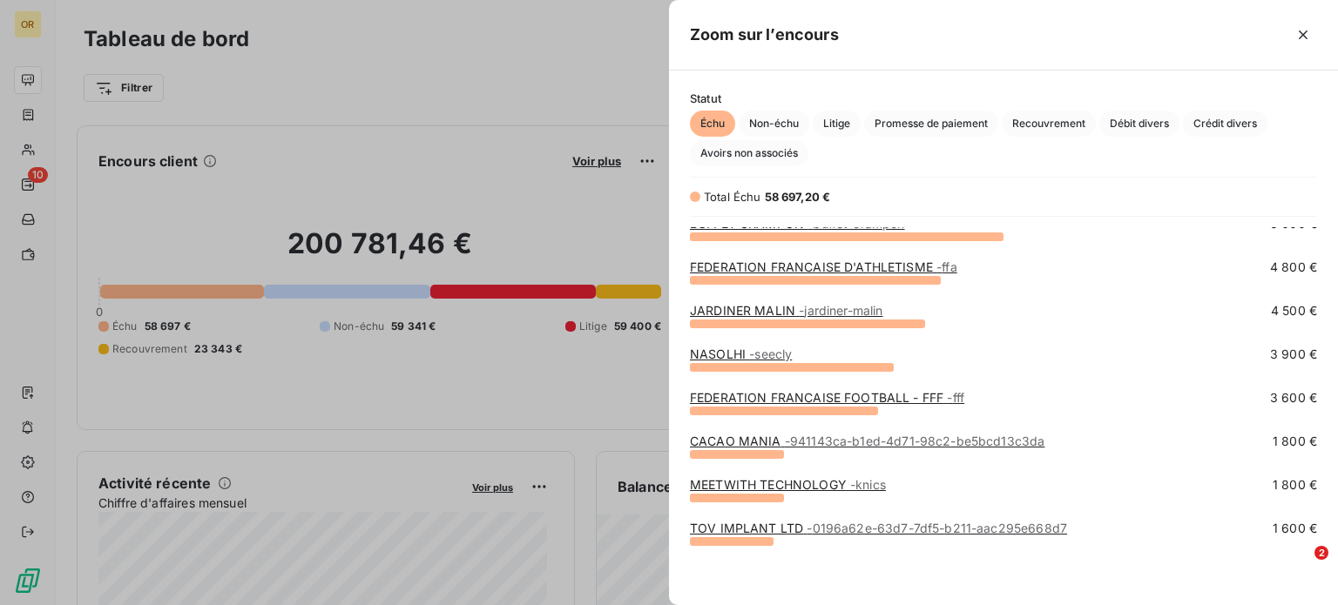
click at [770, 347] on span "- seecly" at bounding box center [770, 354] width 43 height 15
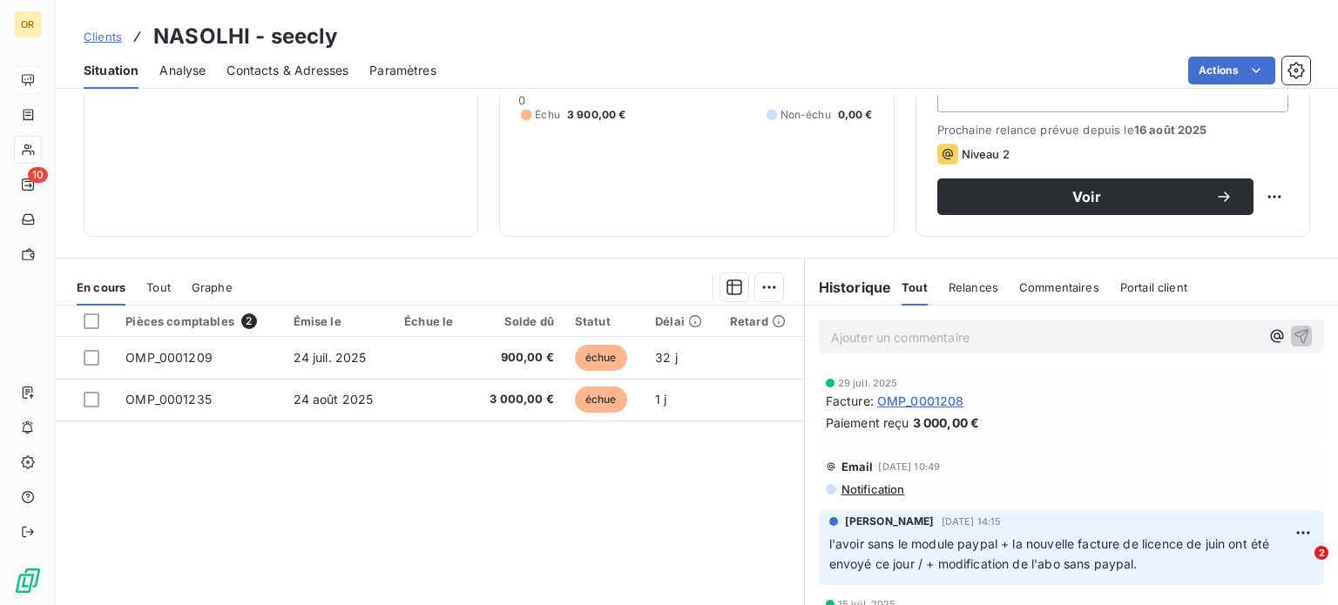
scroll to position [228, 0]
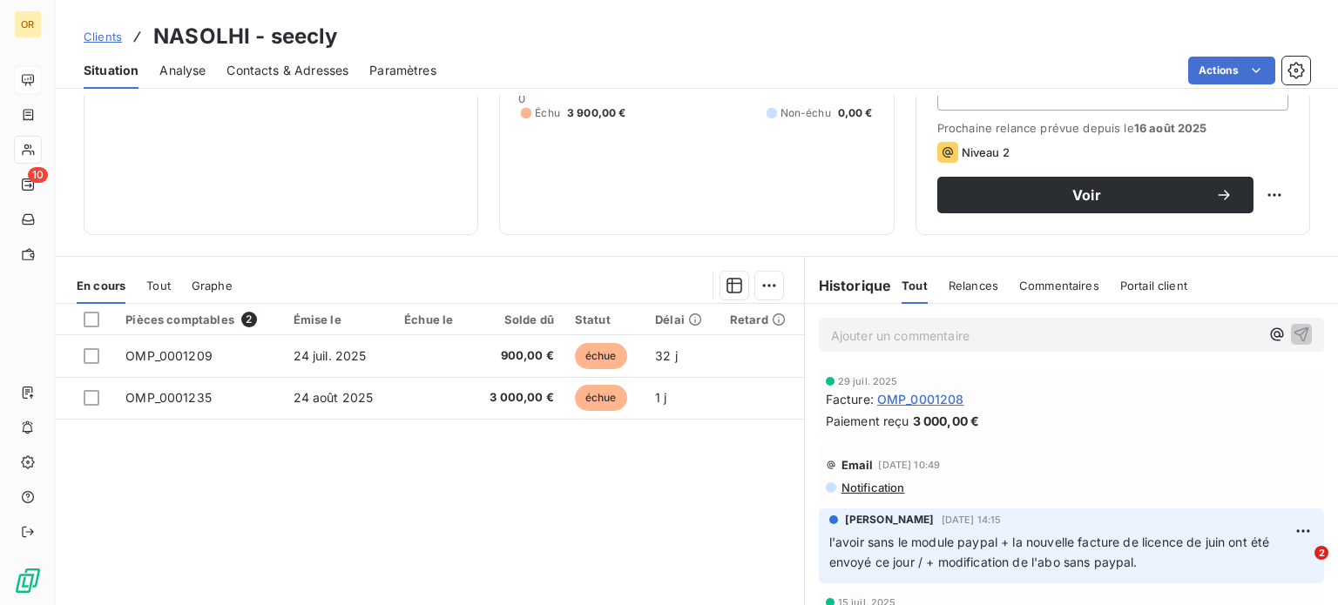
click at [885, 212] on div "Encours client 3 900,00 € 0 Échu 3 900,00 € Non-échu 0,00 €" at bounding box center [696, 56] width 394 height 357
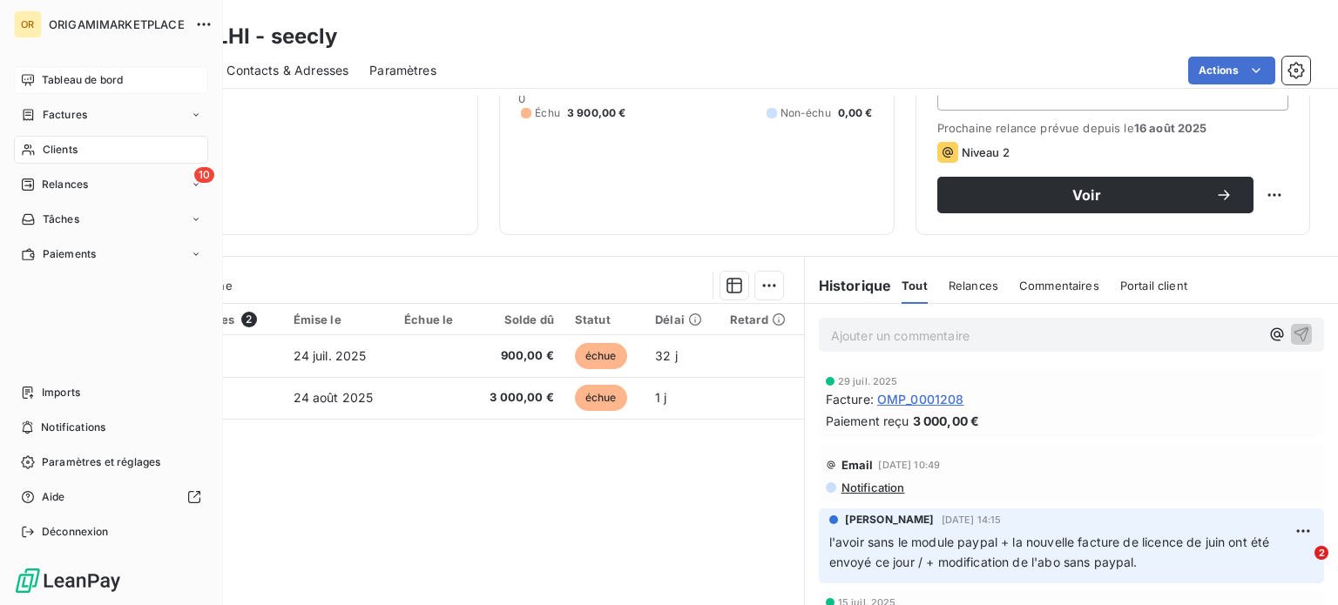
click at [56, 75] on span "Tableau de bord" at bounding box center [82, 80] width 81 height 16
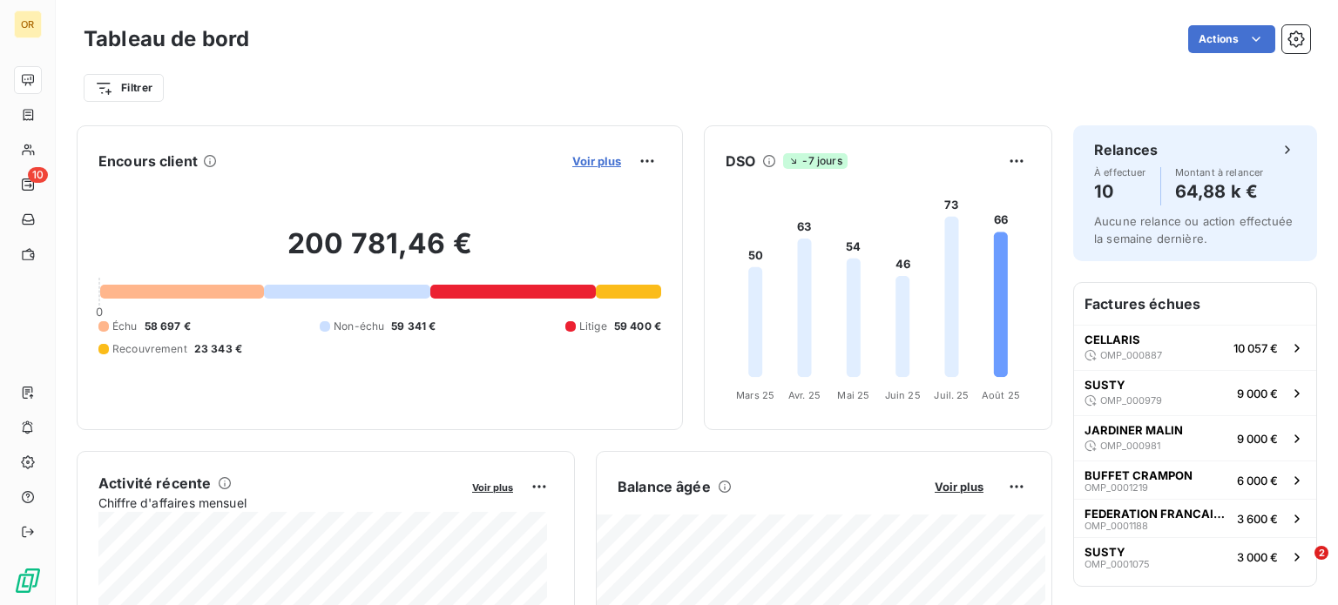
click at [595, 159] on span "Voir plus" at bounding box center [596, 161] width 49 height 14
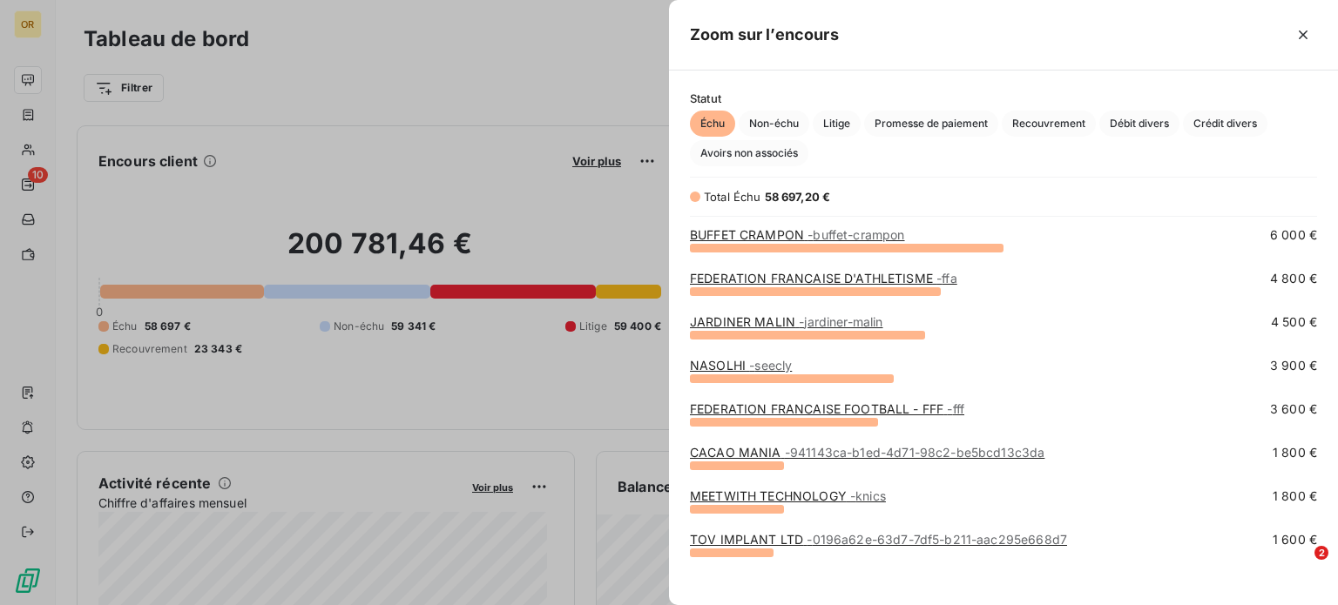
scroll to position [143, 0]
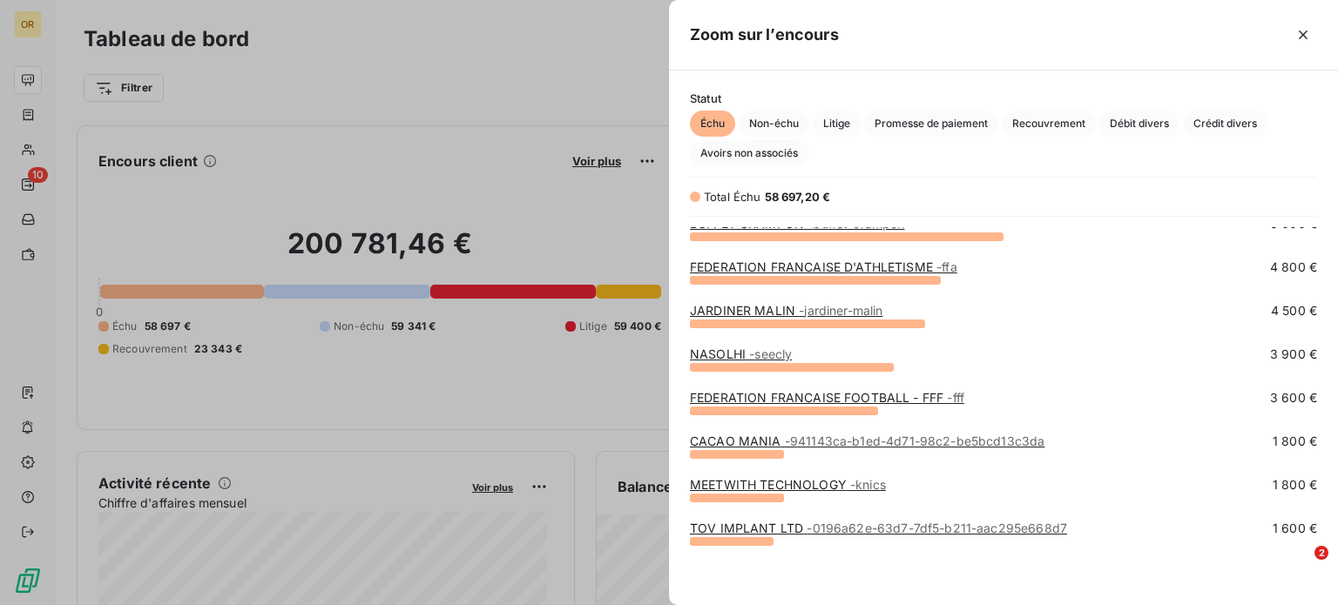
click at [850, 396] on link "FEDERATION FRANCAISE FOOTBALL - FFF - fff" at bounding box center [827, 397] width 274 height 15
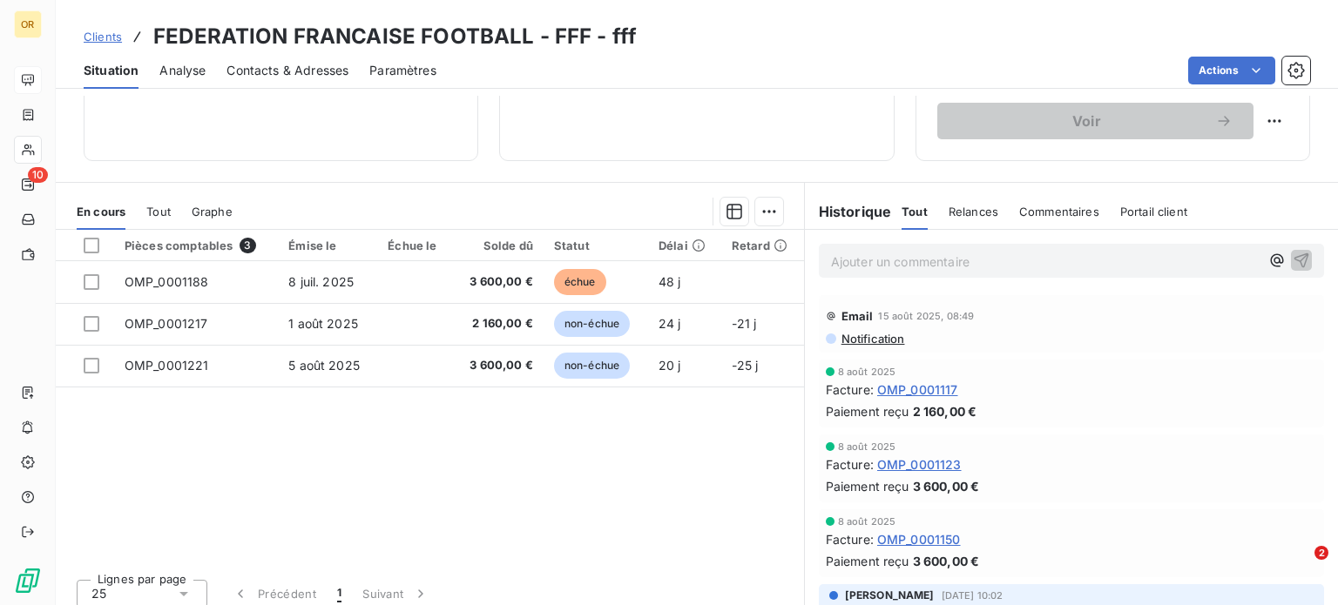
scroll to position [313, 0]
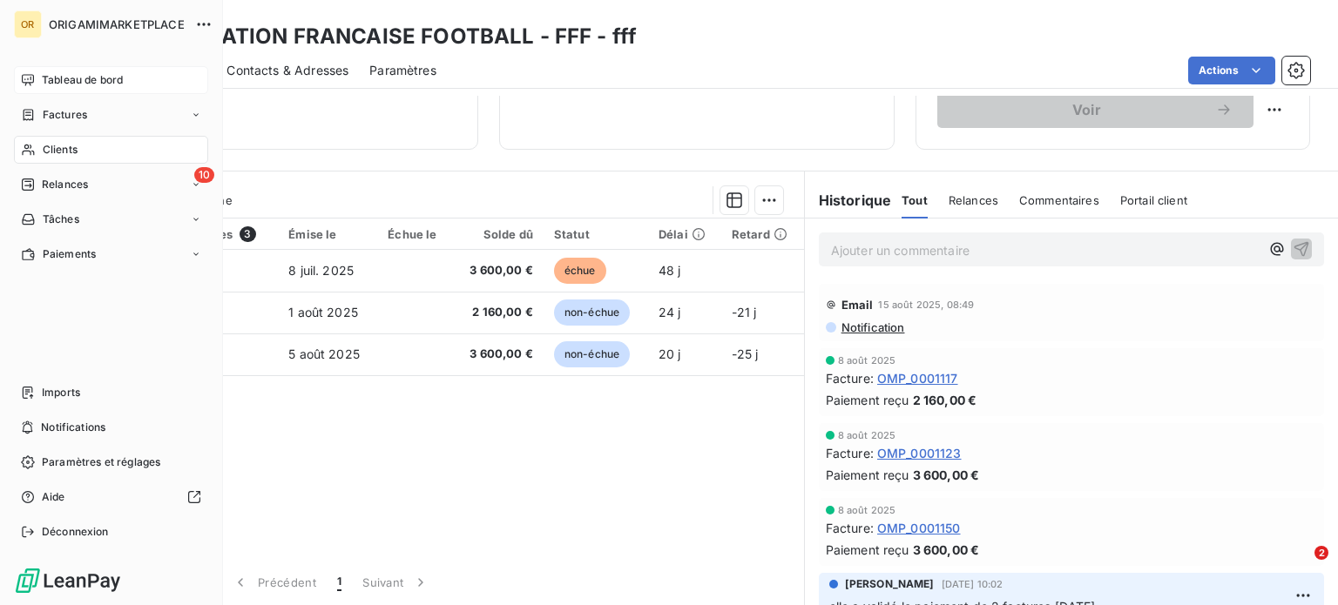
click at [63, 85] on span "Tableau de bord" at bounding box center [82, 80] width 81 height 16
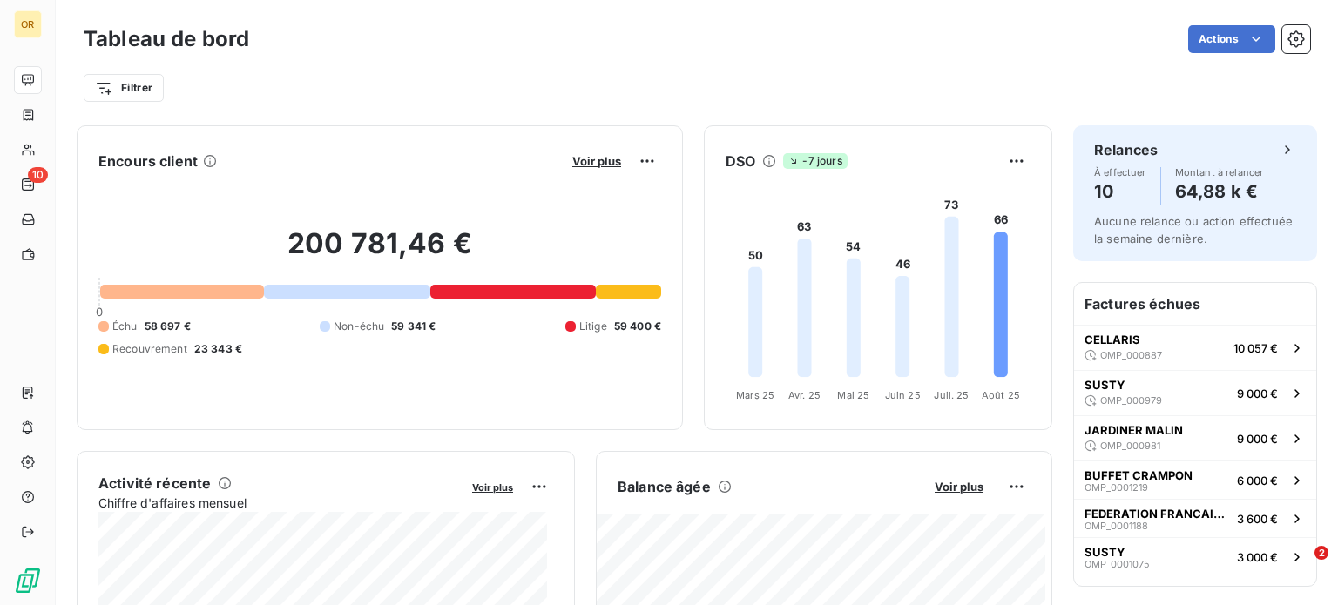
click at [580, 153] on button "Voir plus" at bounding box center [596, 161] width 59 height 16
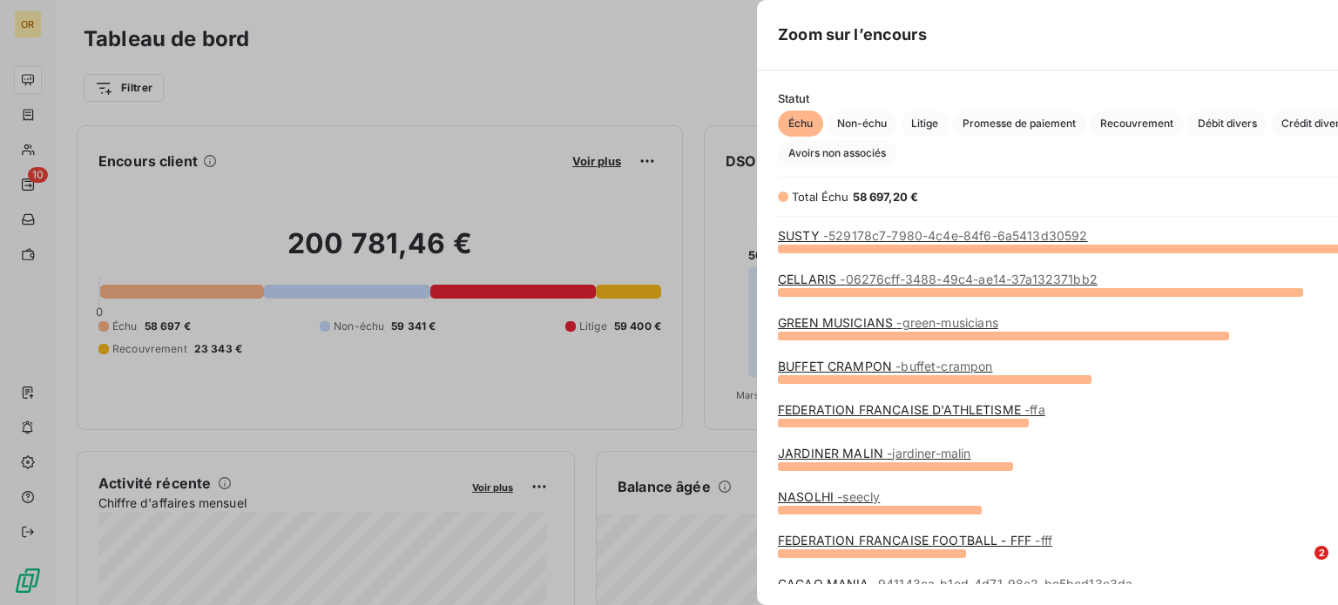
scroll to position [592, 655]
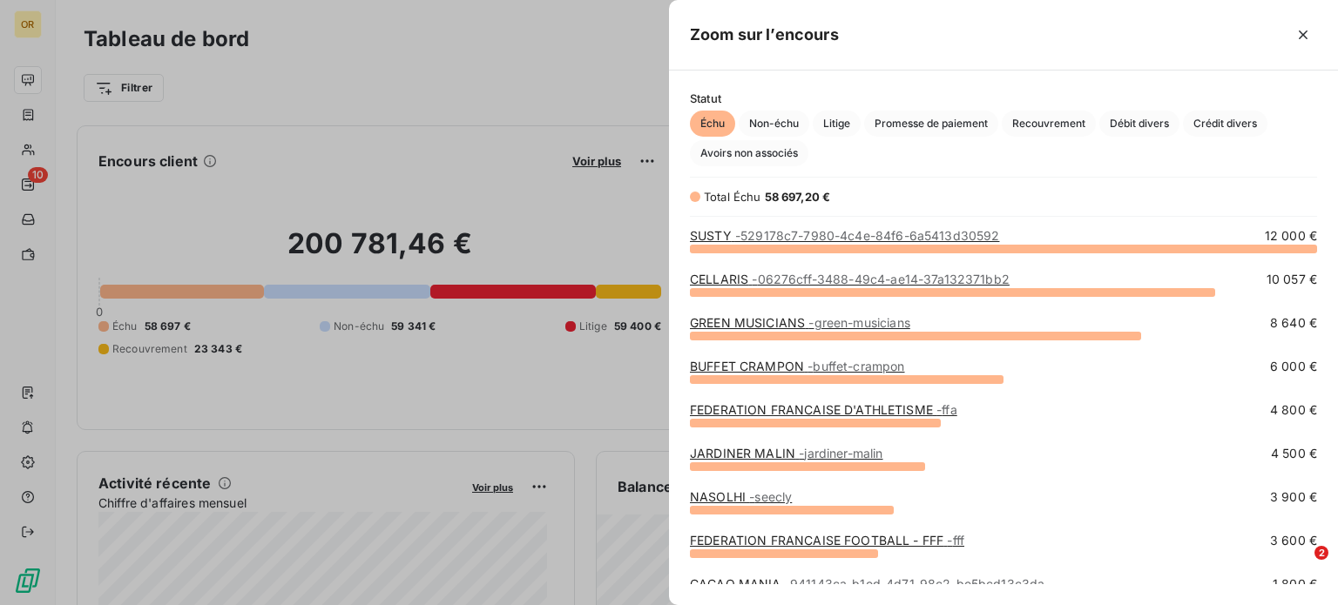
click at [584, 158] on div at bounding box center [669, 302] width 1338 height 605
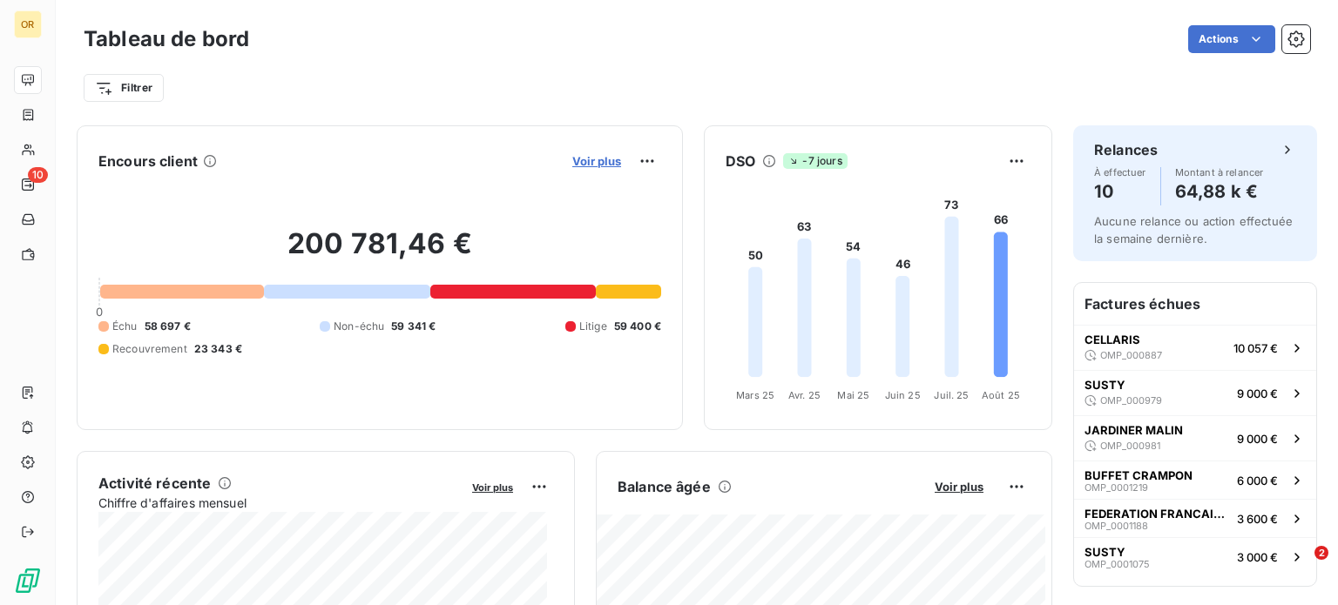
click at [587, 157] on span "Voir plus" at bounding box center [596, 161] width 49 height 14
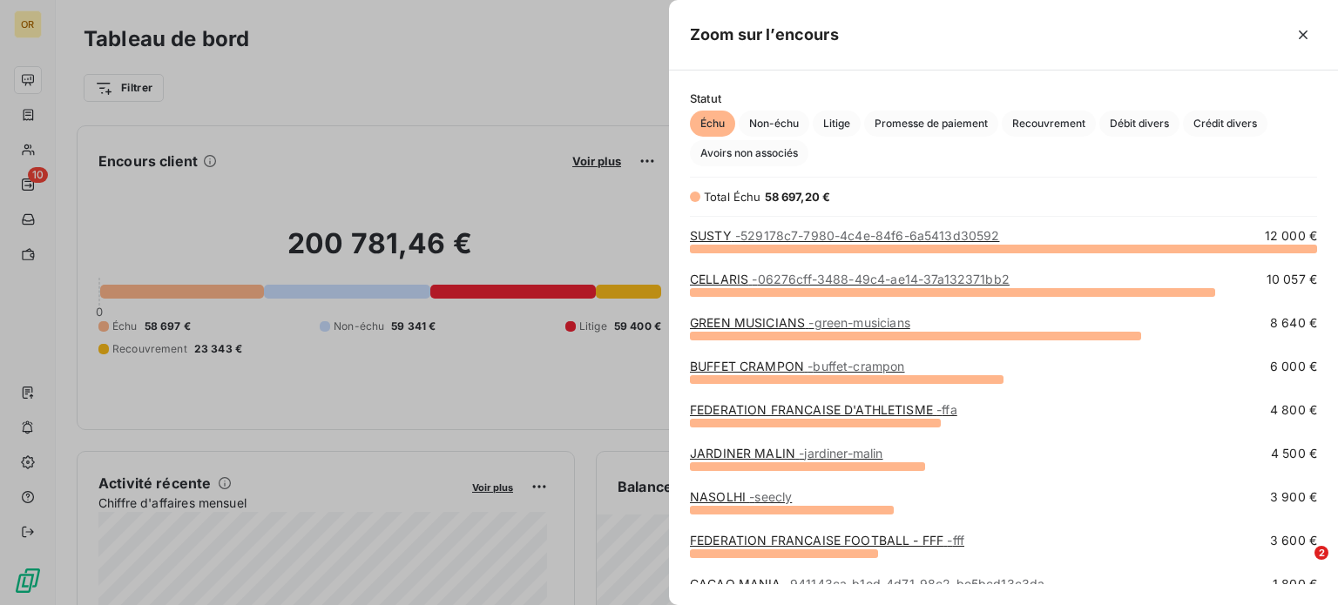
scroll to position [143, 0]
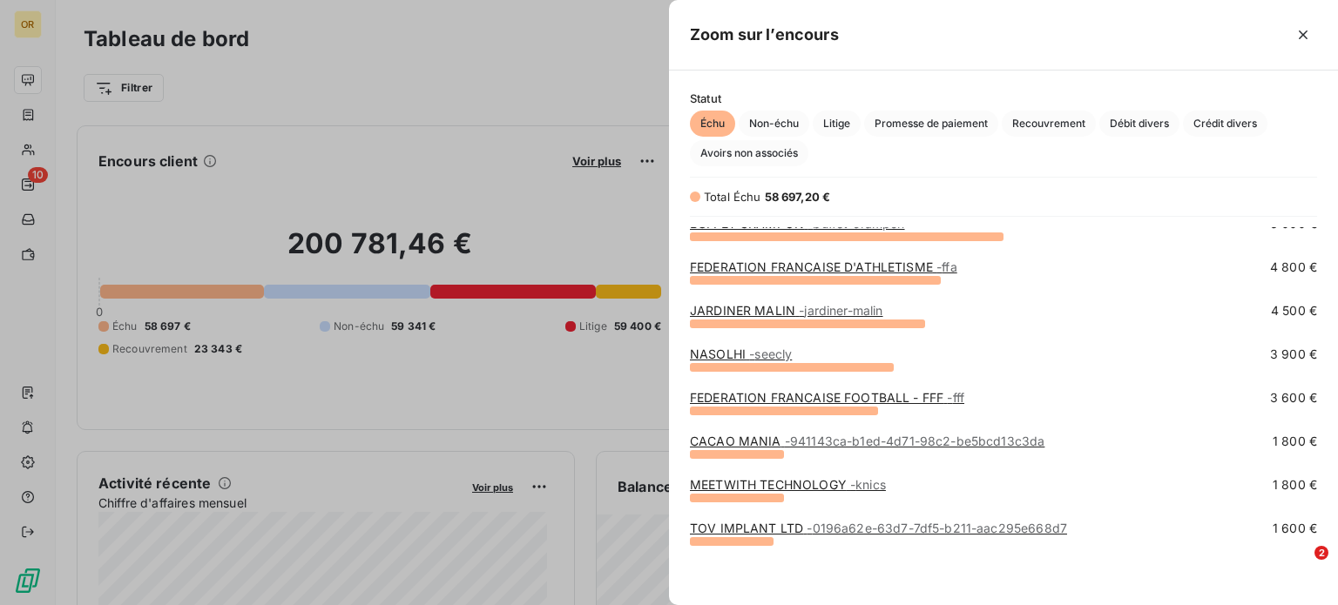
click at [1003, 52] on div "Zoom sur l’encours" at bounding box center [1003, 35] width 669 height 71
